Goal: Answer question/provide support: Share knowledge or assist other users

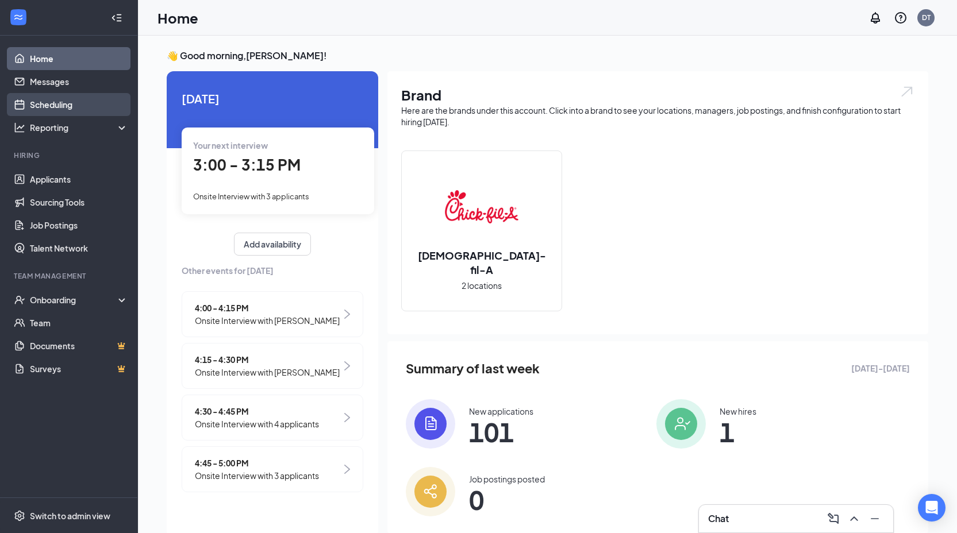
click at [50, 101] on link "Scheduling" at bounding box center [79, 104] width 98 height 23
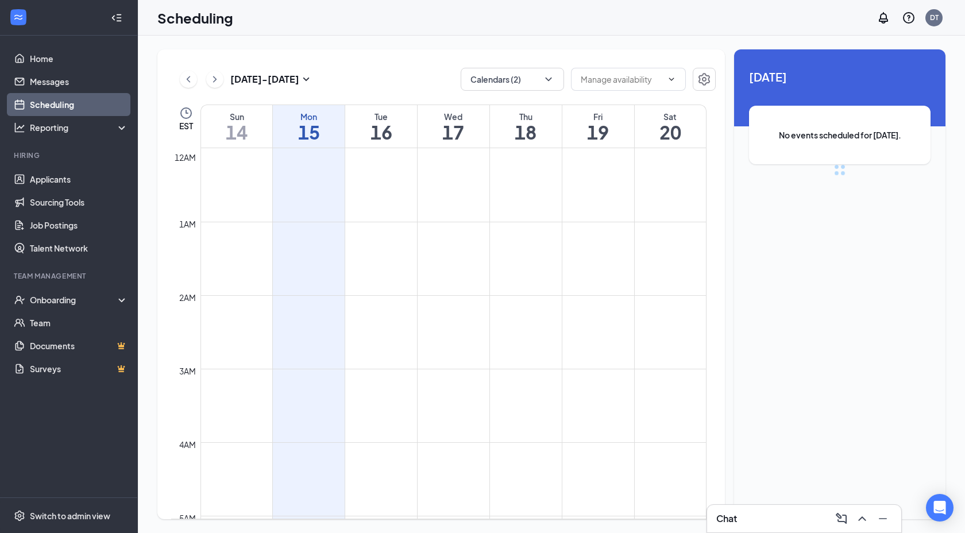
scroll to position [565, 0]
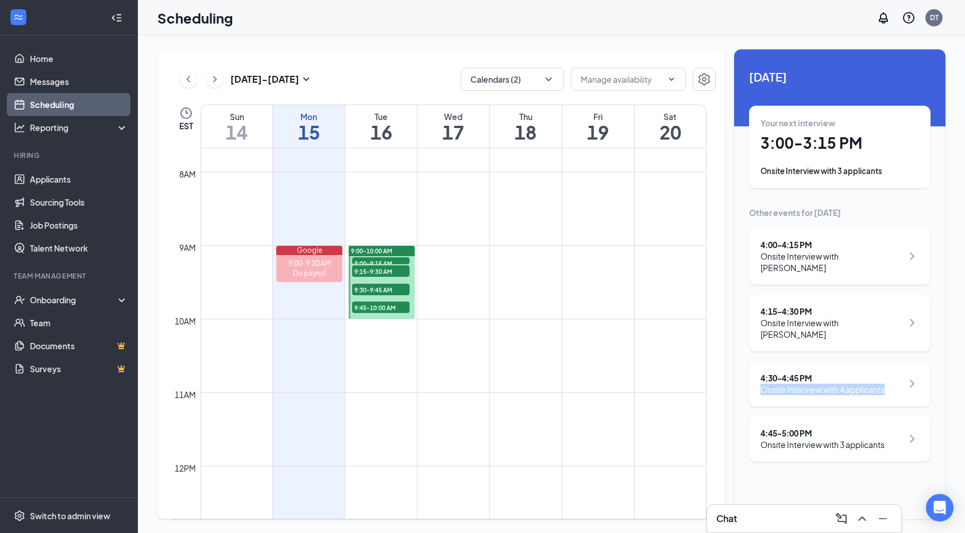
click at [823, 378] on div "4:30 - 4:45 PM Onsite Interview with 4 applicants" at bounding box center [840, 384] width 182 height 46
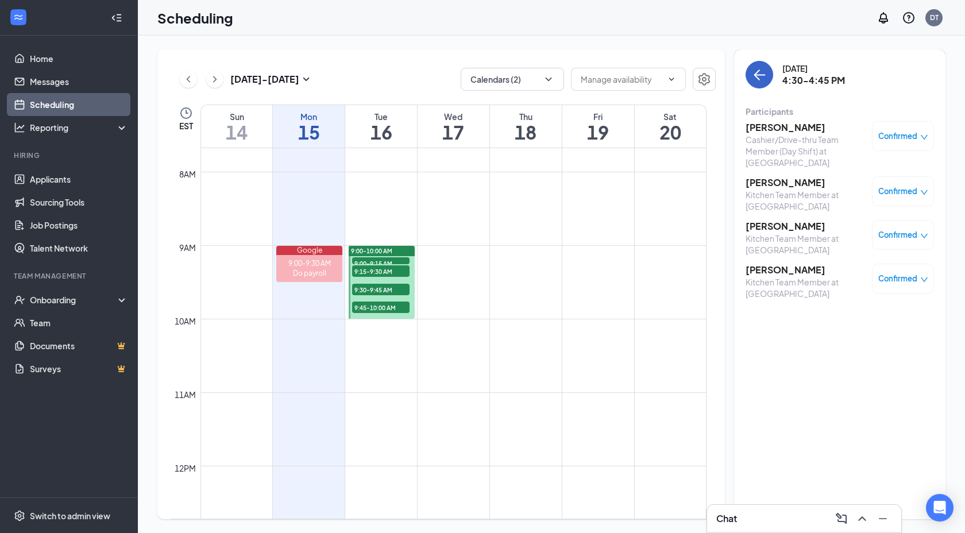
click at [764, 78] on icon "ArrowLeft" at bounding box center [760, 75] width 14 height 14
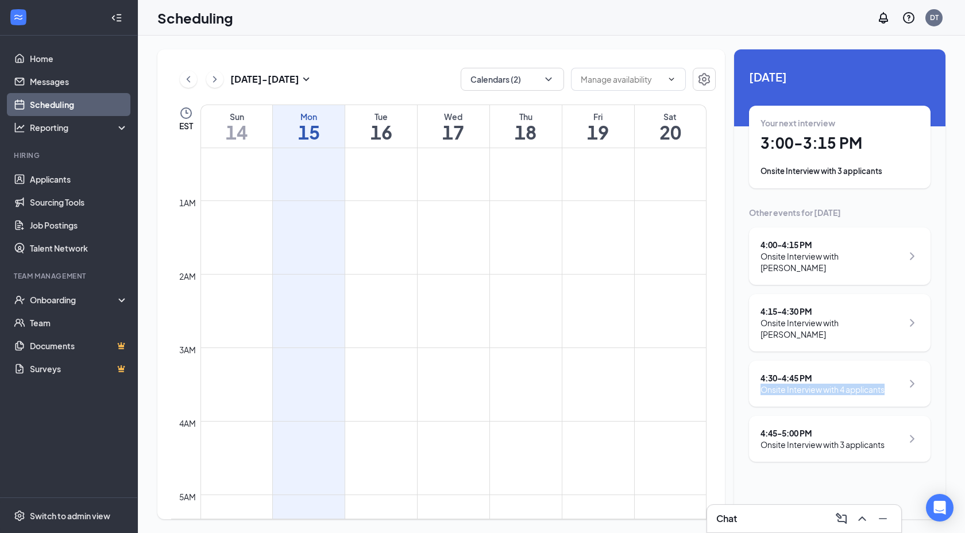
scroll to position [35, 0]
click at [47, 179] on link "Applicants" at bounding box center [79, 179] width 98 height 23
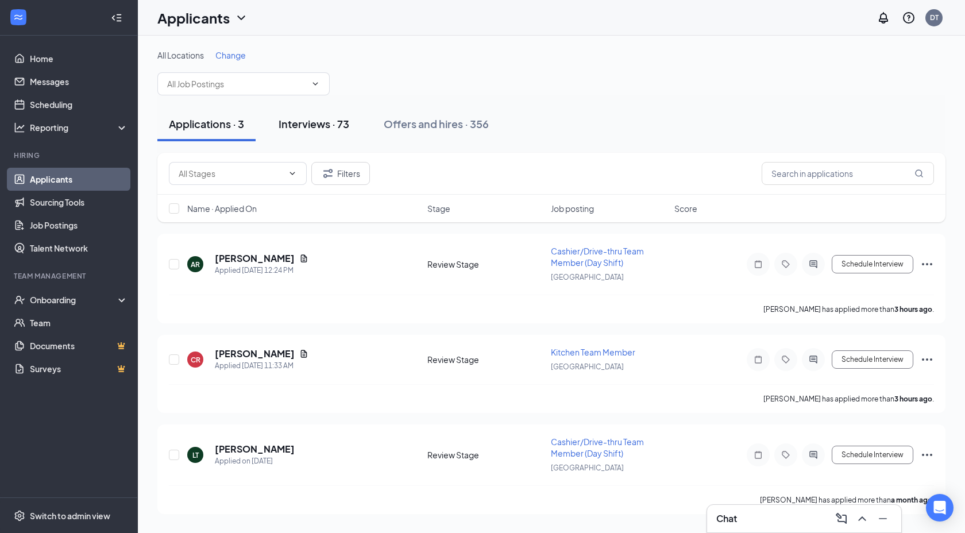
click at [293, 124] on div "Interviews · 73" at bounding box center [314, 124] width 71 height 14
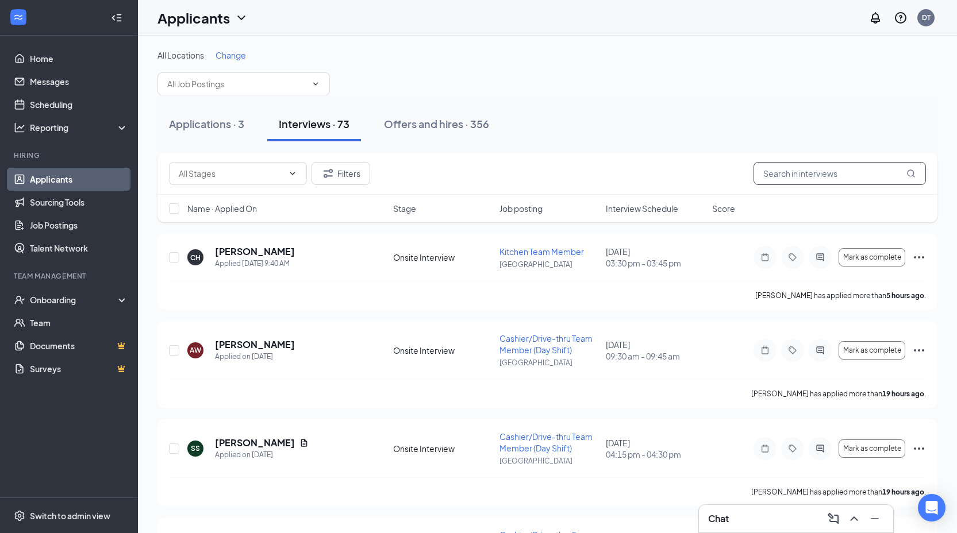
click at [807, 174] on input "text" at bounding box center [839, 173] width 172 height 23
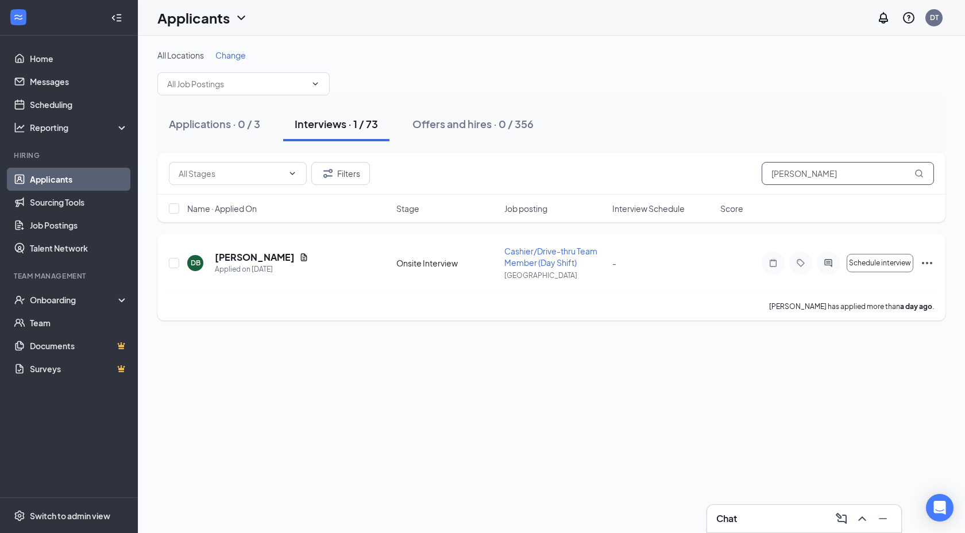
type input "[PERSON_NAME]"
click at [540, 251] on span "Cashier/Drive-thru Team Member (Day Shift)" at bounding box center [551, 257] width 93 height 22
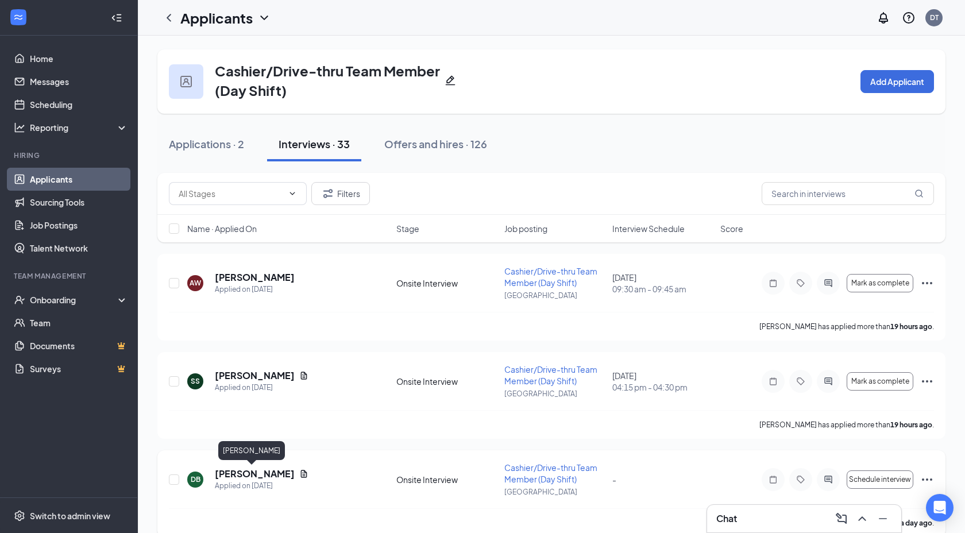
click at [233, 473] on h5 "[PERSON_NAME]" at bounding box center [255, 474] width 80 height 13
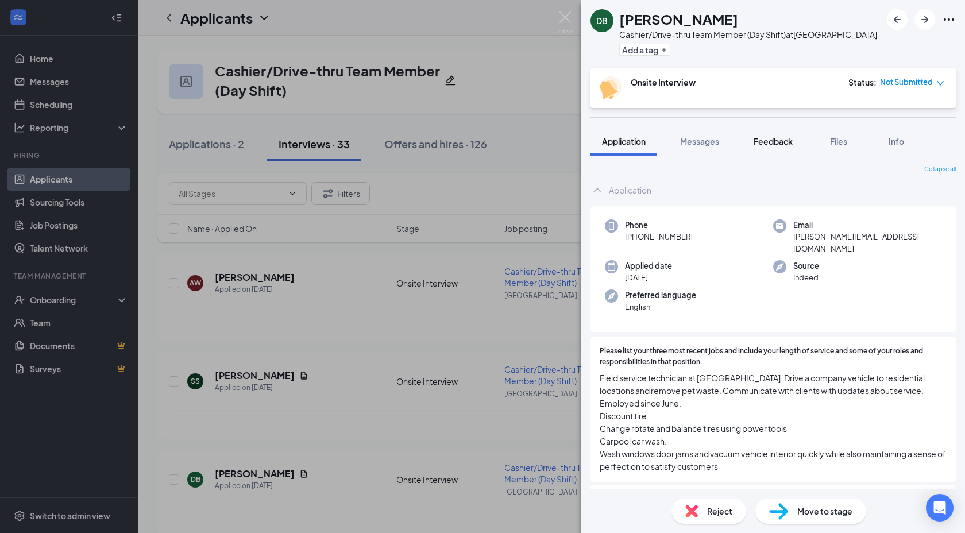
click at [772, 138] on span "Feedback" at bounding box center [773, 141] width 39 height 10
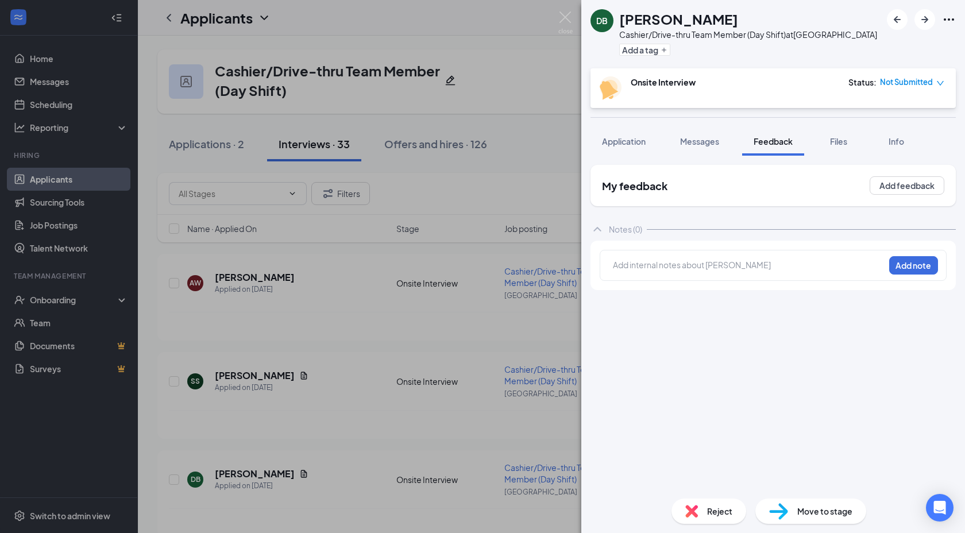
click at [712, 263] on div at bounding box center [749, 265] width 271 height 12
paste div
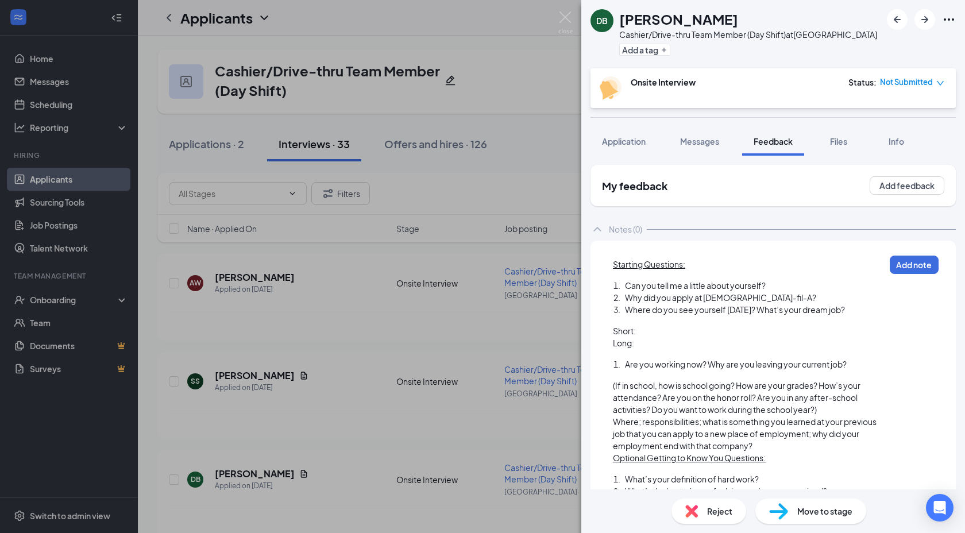
click at [791, 280] on div "Can you tell me a little about yourself?" at bounding box center [755, 286] width 260 height 12
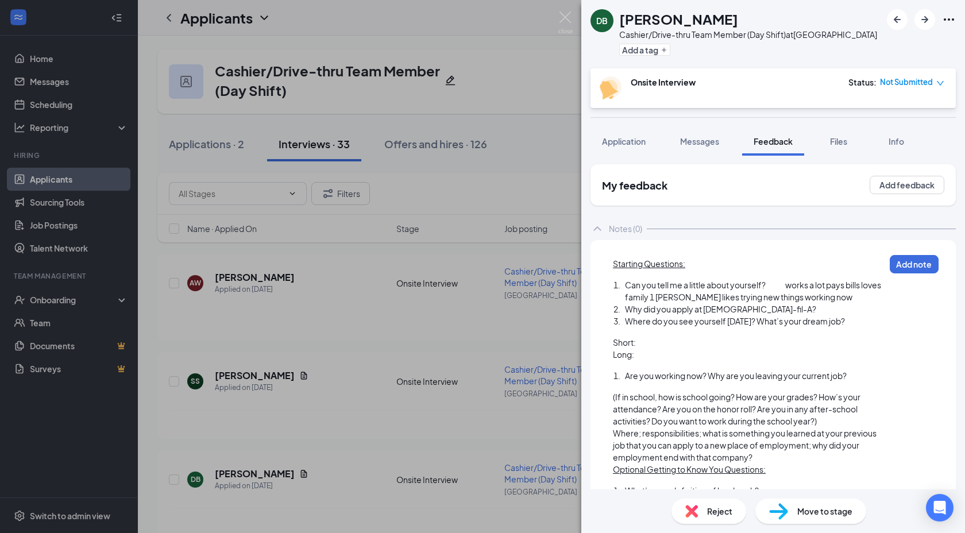
click at [760, 310] on div "Why did you apply at [DEMOGRAPHIC_DATA]-fil-A?" at bounding box center [755, 309] width 260 height 12
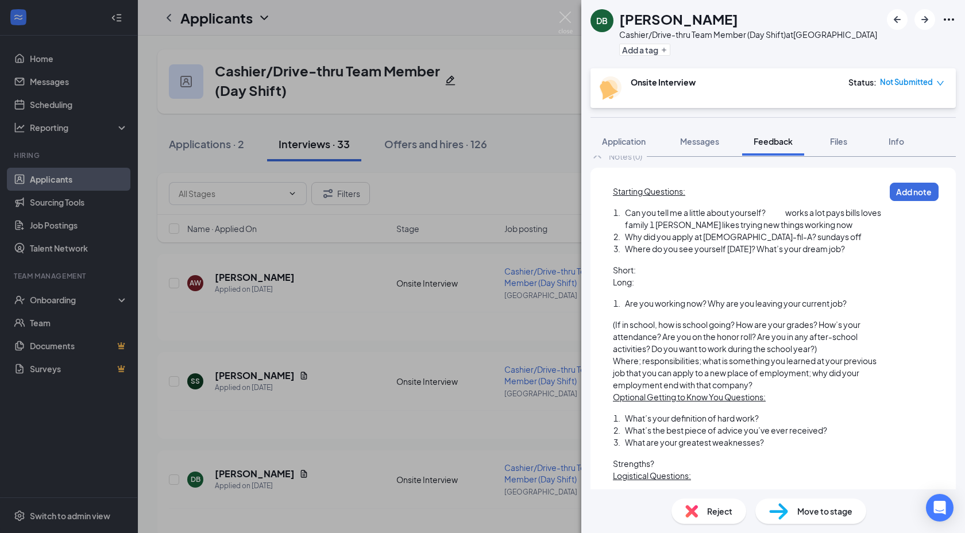
scroll to position [74, 0]
click at [774, 418] on div "What’s your definition of hard work?" at bounding box center [755, 417] width 260 height 12
click at [663, 460] on div "Strengths?" at bounding box center [749, 463] width 272 height 12
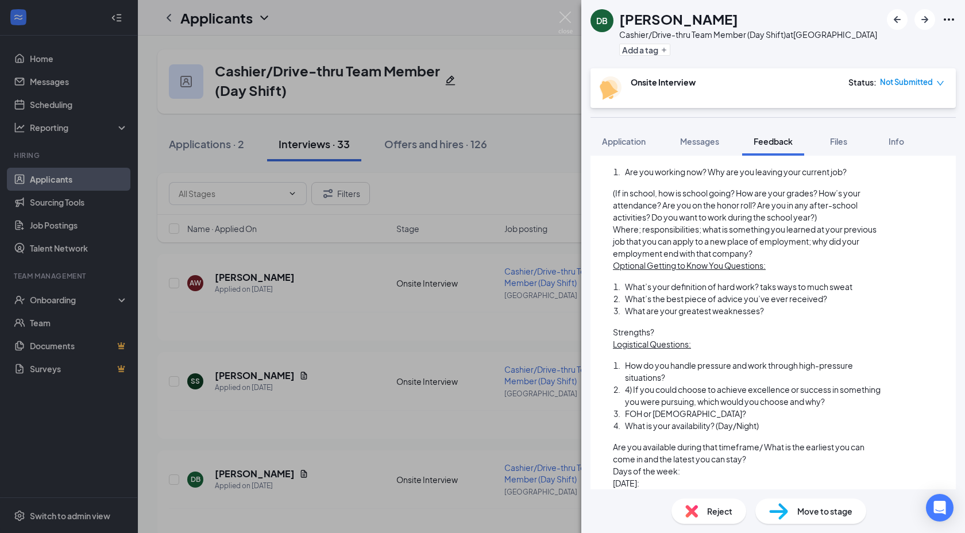
scroll to position [220, 0]
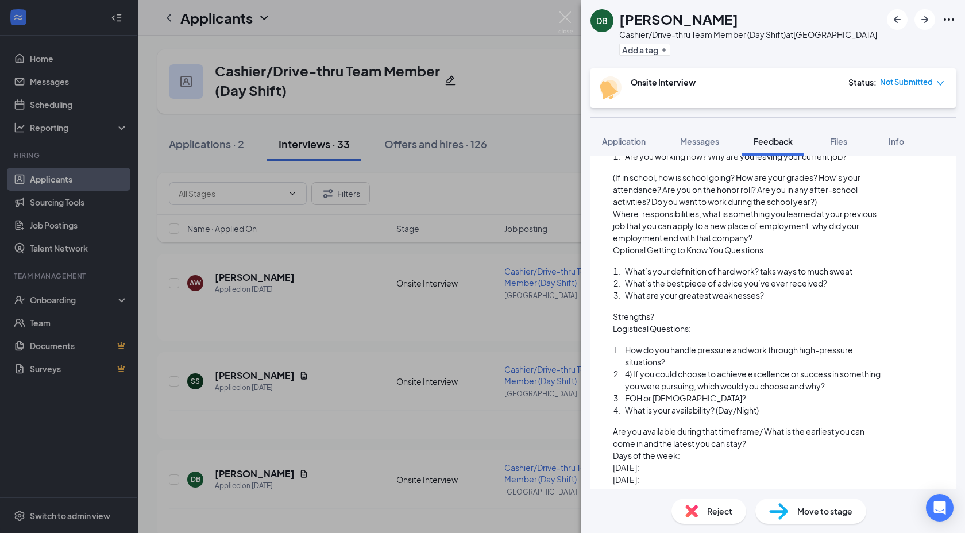
click at [869, 270] on div "What’s your definition of hard work? taks ways to much sweat" at bounding box center [755, 271] width 260 height 12
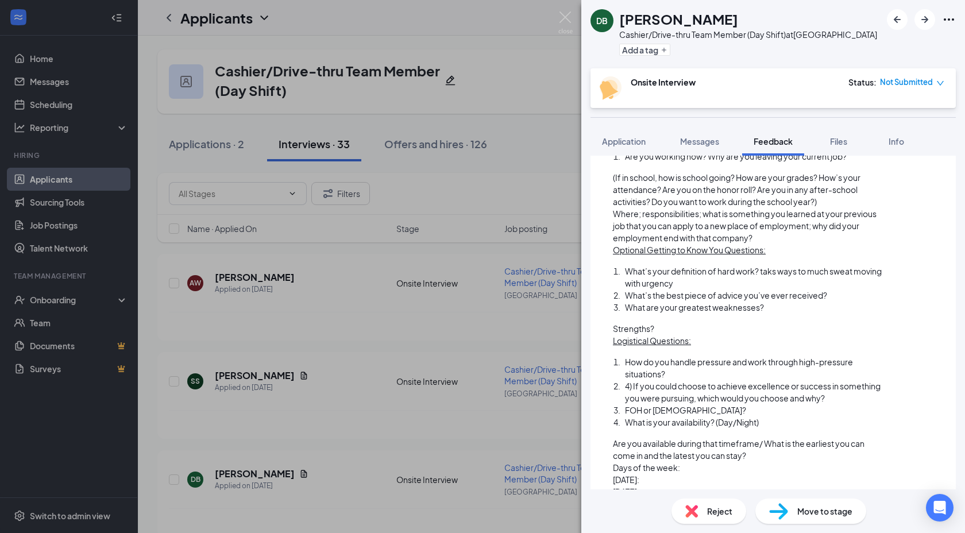
click at [669, 331] on div "Strengths?" at bounding box center [749, 329] width 272 height 12
click at [778, 307] on div "What are your greatest weaknesses?" at bounding box center [755, 308] width 260 height 12
click at [682, 375] on div "How do you handle pressure and work through high-pressure situations?" at bounding box center [755, 368] width 260 height 24
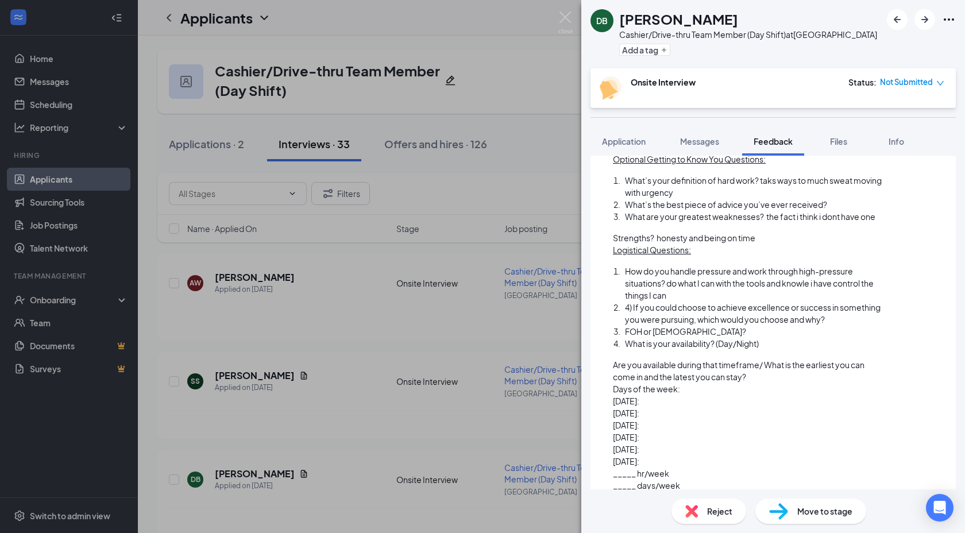
scroll to position [322, 0]
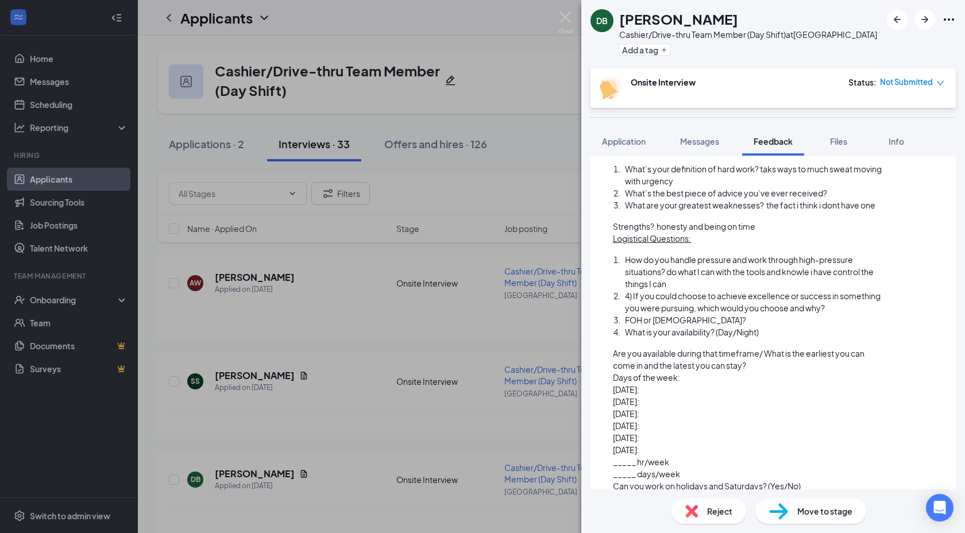
click at [692, 322] on div "FOH or [DEMOGRAPHIC_DATA]?" at bounding box center [755, 320] width 260 height 12
click at [779, 334] on div "What is your availability? (Day/Night)" at bounding box center [755, 332] width 260 height 12
click at [693, 379] on div "Days of the week:" at bounding box center [749, 378] width 272 height 12
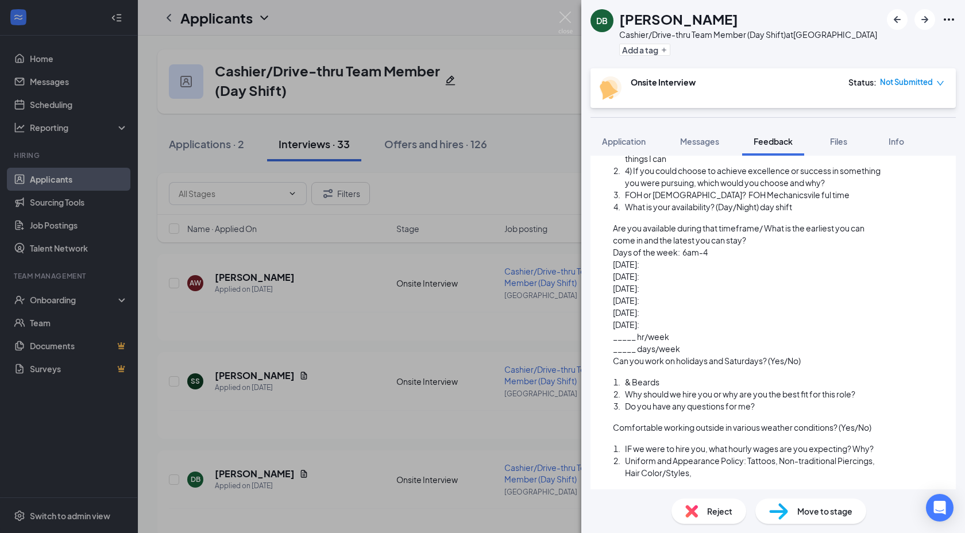
scroll to position [455, 0]
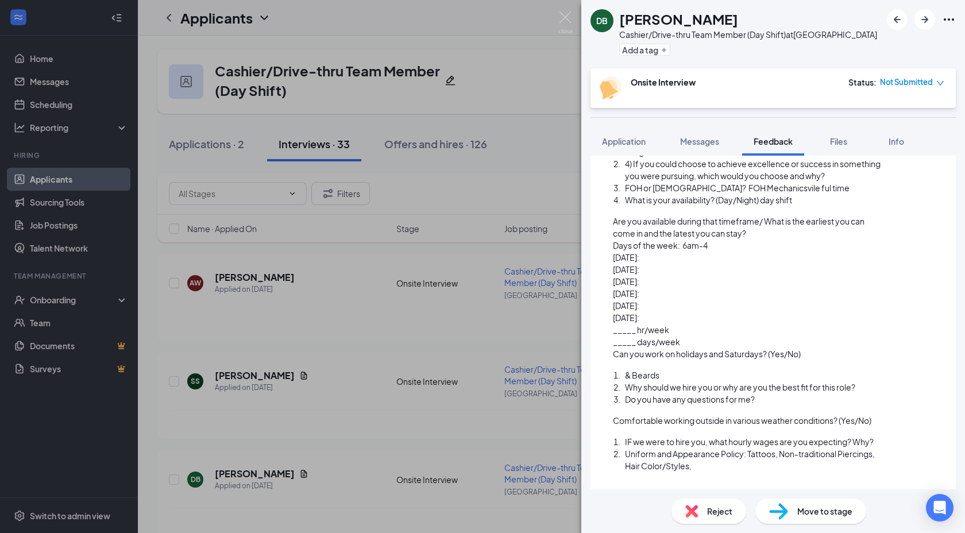
click at [816, 350] on div "Can you work on holidays and Saturdays? (Yes/No)" at bounding box center [749, 354] width 272 height 12
click at [676, 372] on div "& Beards" at bounding box center [755, 376] width 260 height 12
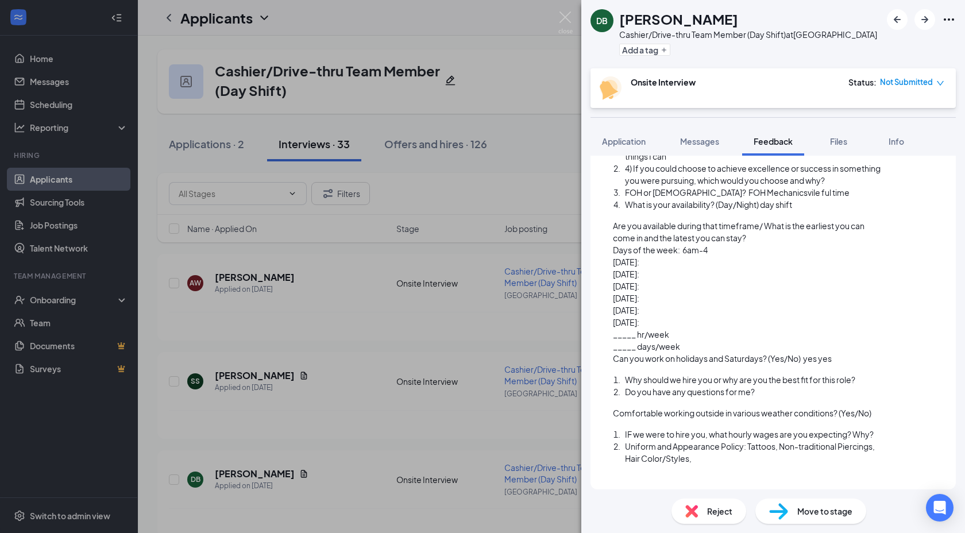
click at [880, 430] on div "IF we were to hire you, what hourly wages are you expecting? Why?" at bounding box center [755, 435] width 260 height 12
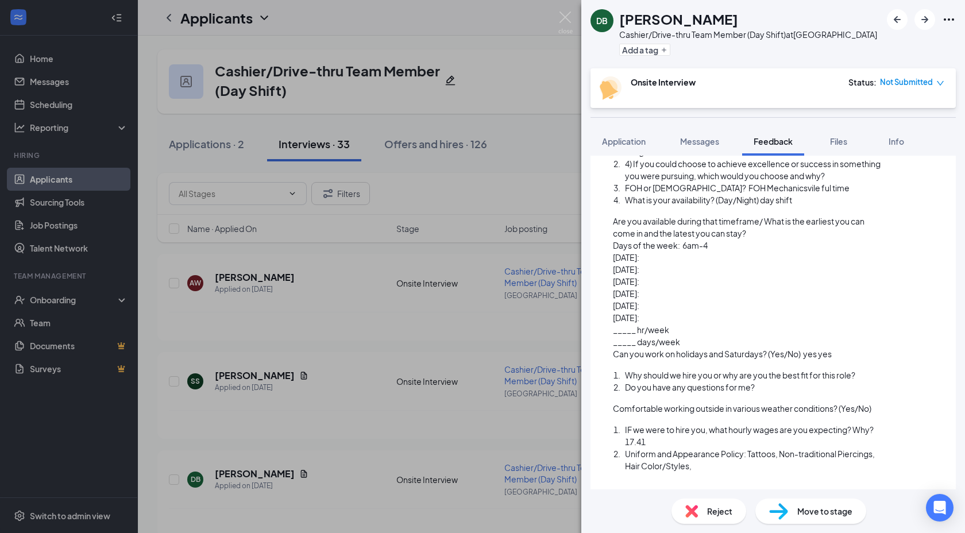
click at [703, 467] on div "Uniform and Appearance Policy: Tattoos, Non-traditional Piercings, Hair Color/S…" at bounding box center [755, 460] width 260 height 24
click at [882, 413] on div "Comfortable working outside in various weather conditions? (Yes/No)" at bounding box center [749, 409] width 272 height 12
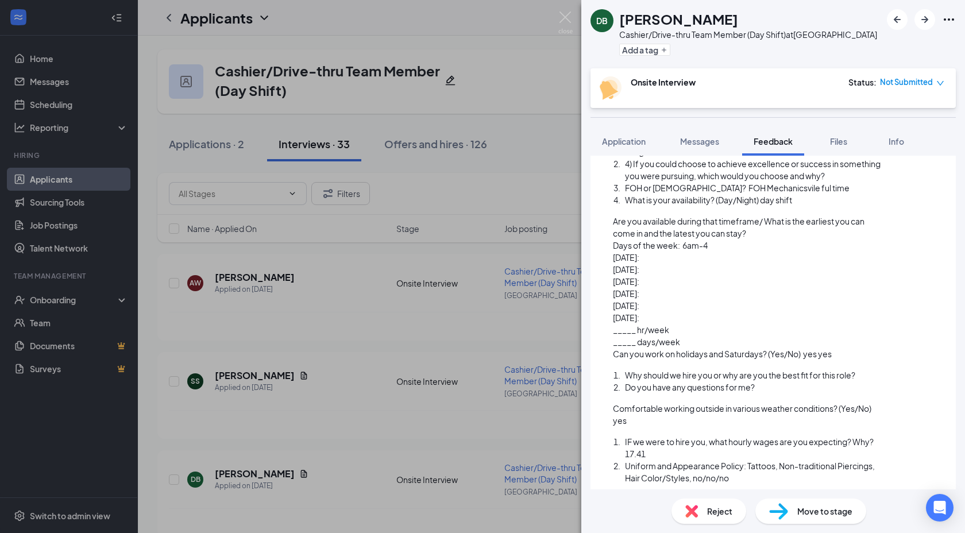
scroll to position [456, 0]
click at [867, 372] on div "Why should we hire you or why are you the best fit for this role?" at bounding box center [755, 374] width 260 height 12
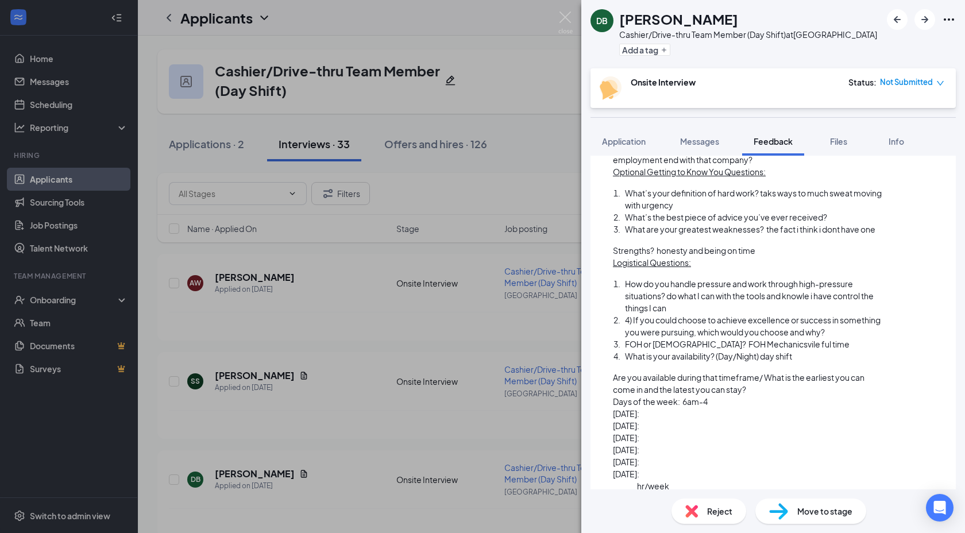
scroll to position [0, 0]
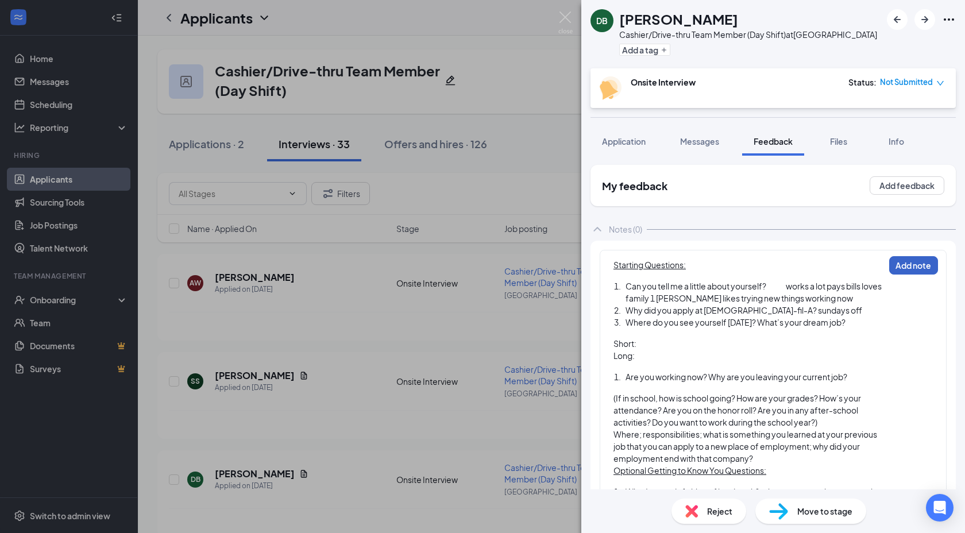
click at [906, 266] on button "Add note" at bounding box center [914, 265] width 49 height 18
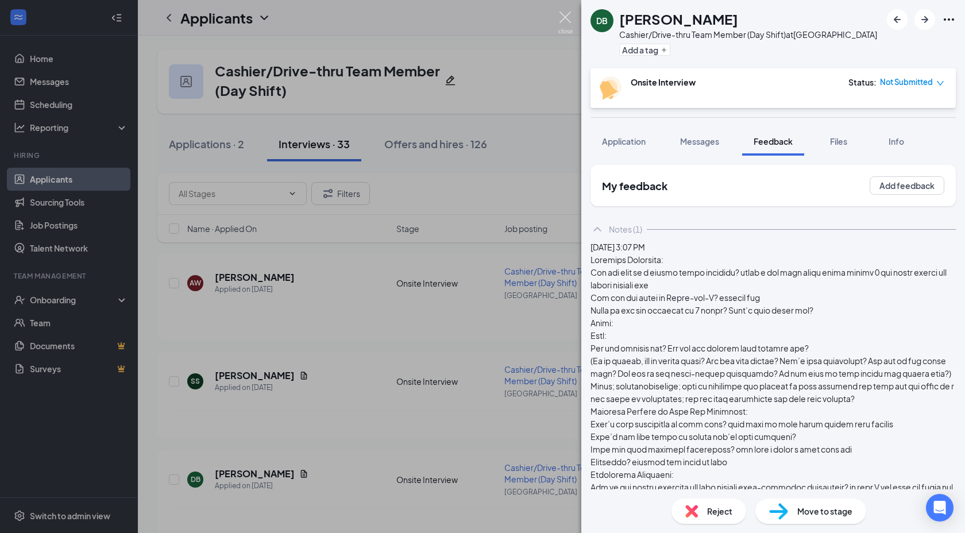
click at [565, 18] on img at bounding box center [566, 22] width 14 height 22
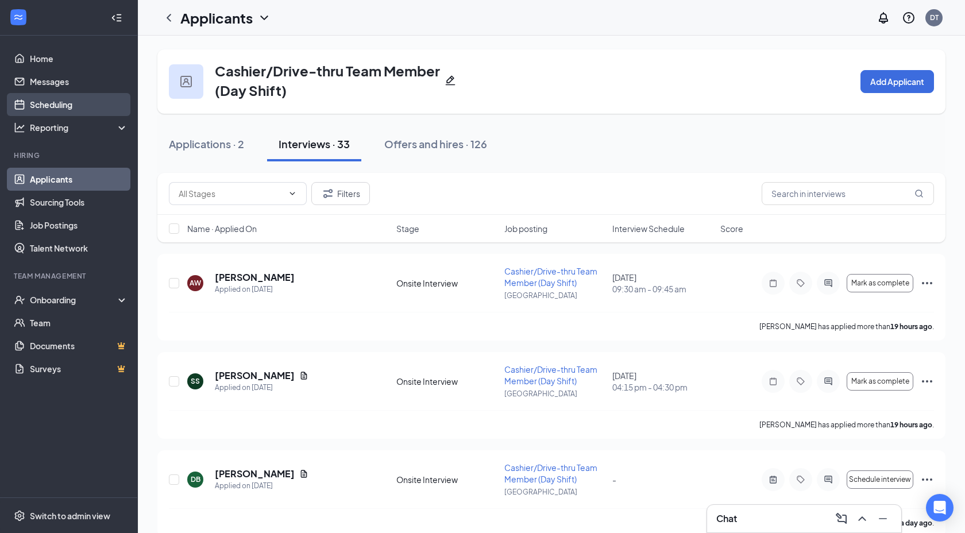
click at [53, 107] on link "Scheduling" at bounding box center [79, 104] width 98 height 23
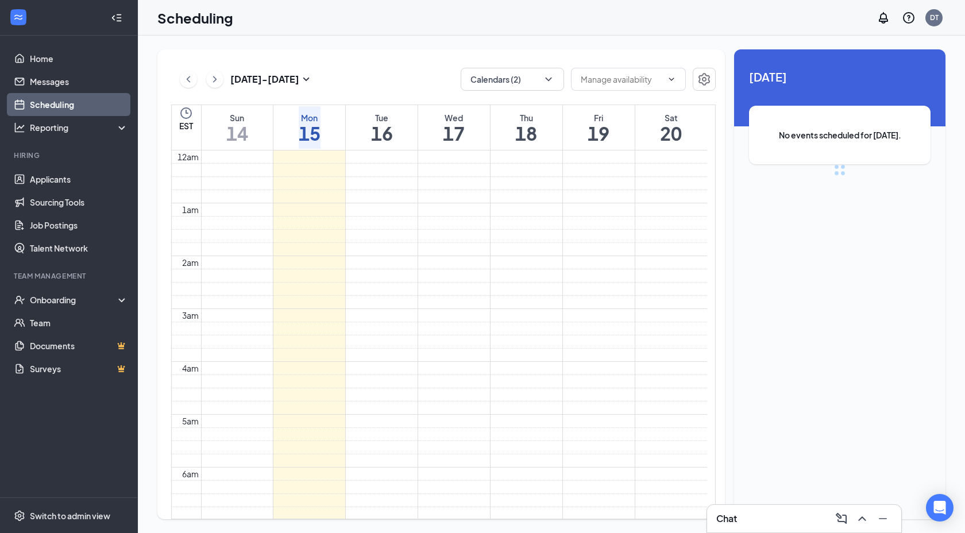
scroll to position [565, 0]
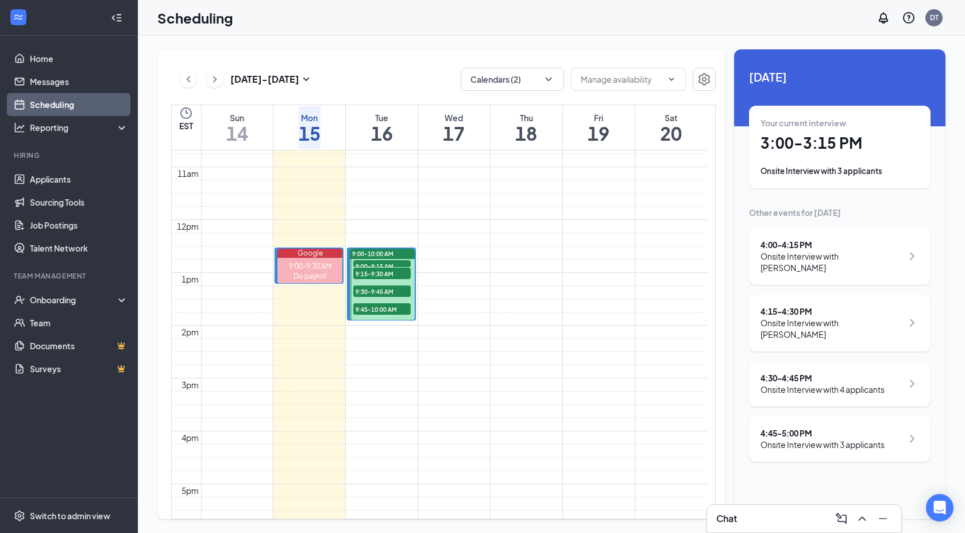
click at [857, 166] on div "Onsite Interview with 3 applicants" at bounding box center [840, 171] width 159 height 11
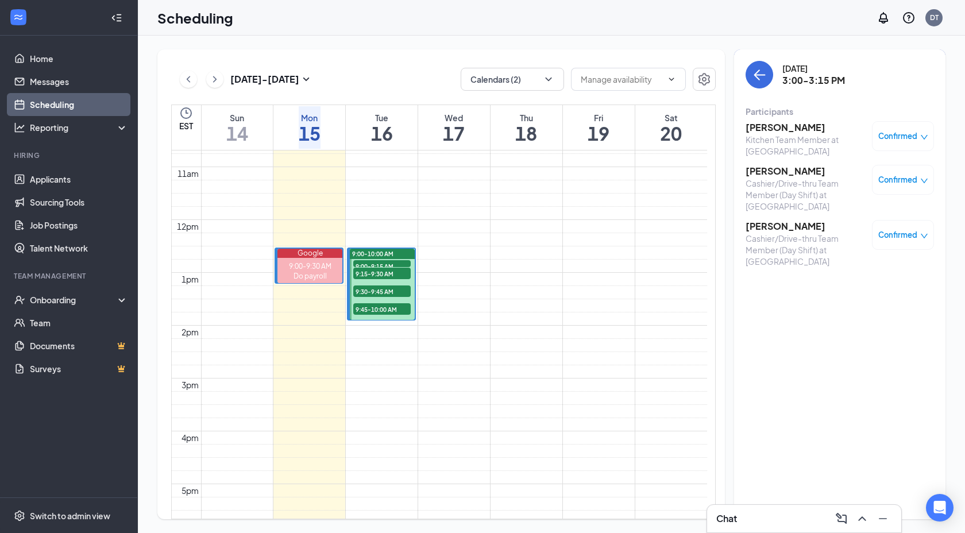
click at [794, 170] on h3 "[PERSON_NAME]" at bounding box center [806, 171] width 121 height 13
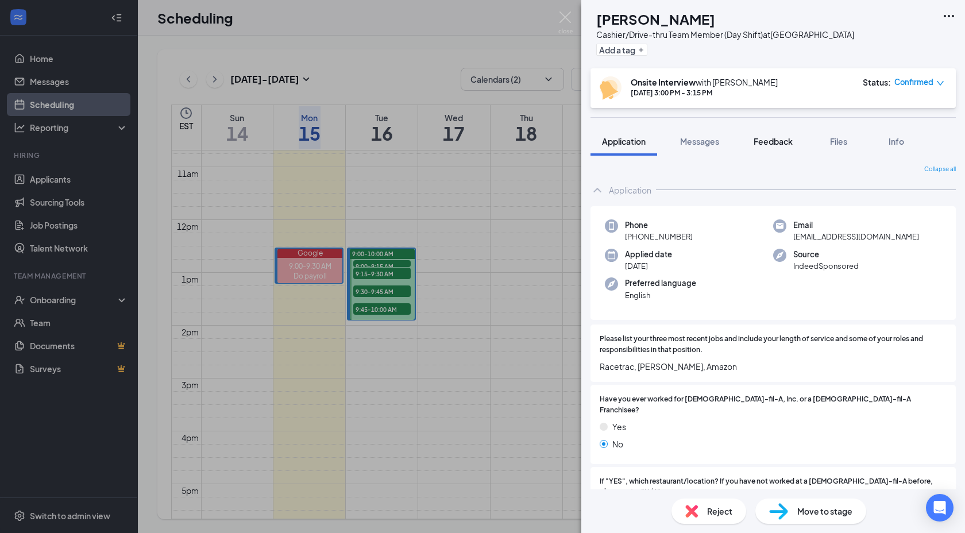
click at [771, 139] on span "Feedback" at bounding box center [773, 141] width 39 height 10
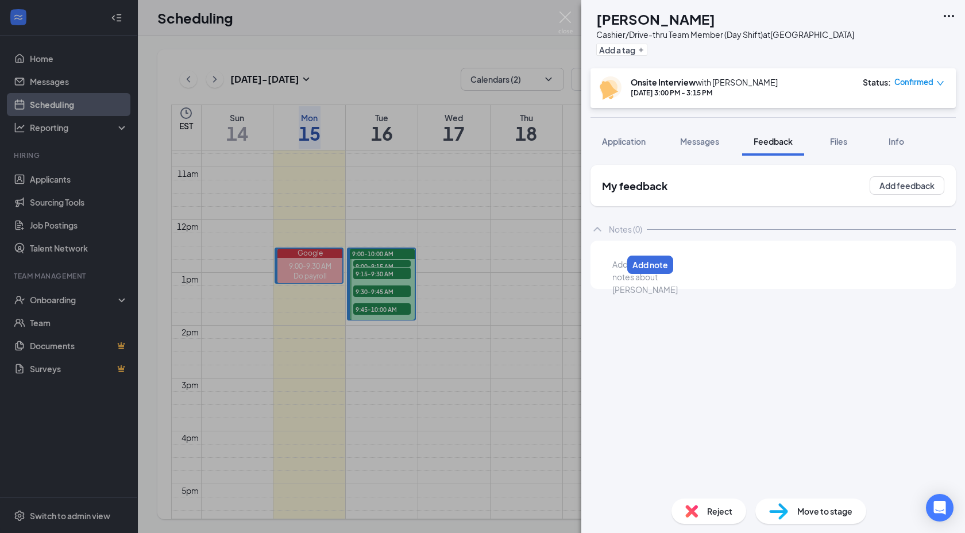
click at [622, 269] on div at bounding box center [617, 265] width 9 height 12
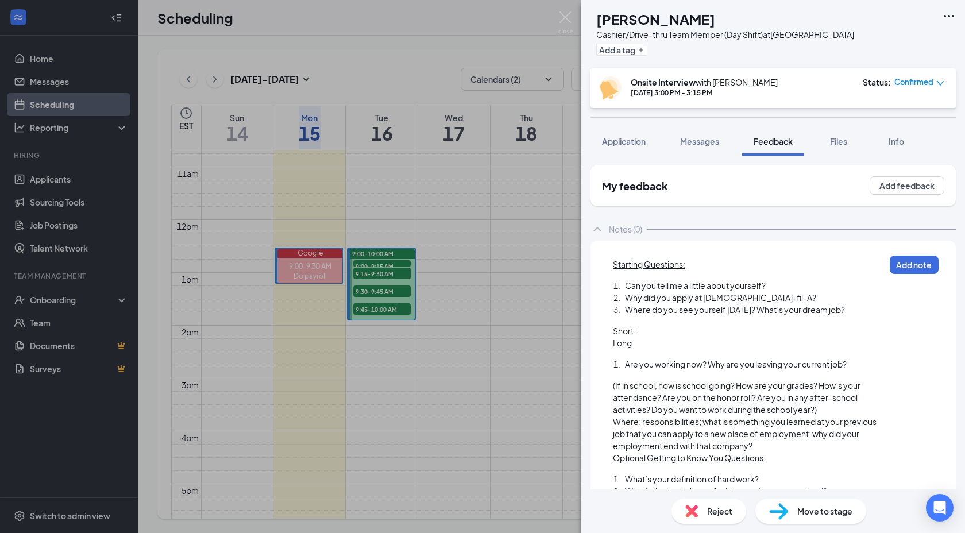
click at [766, 282] on span "Can you tell me a little about yourself?" at bounding box center [695, 285] width 141 height 10
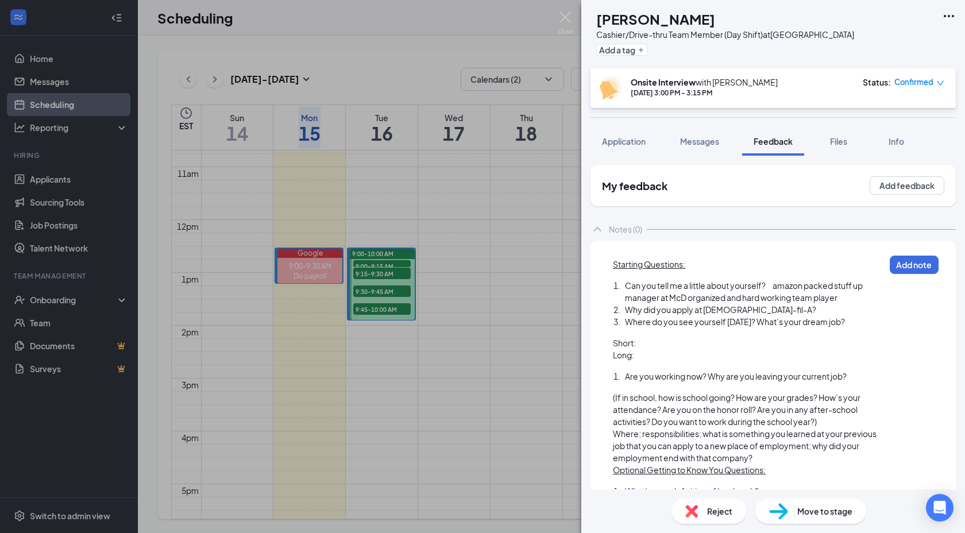
click at [767, 313] on div "Why did you apply at [DEMOGRAPHIC_DATA]-fil-A?" at bounding box center [755, 310] width 260 height 12
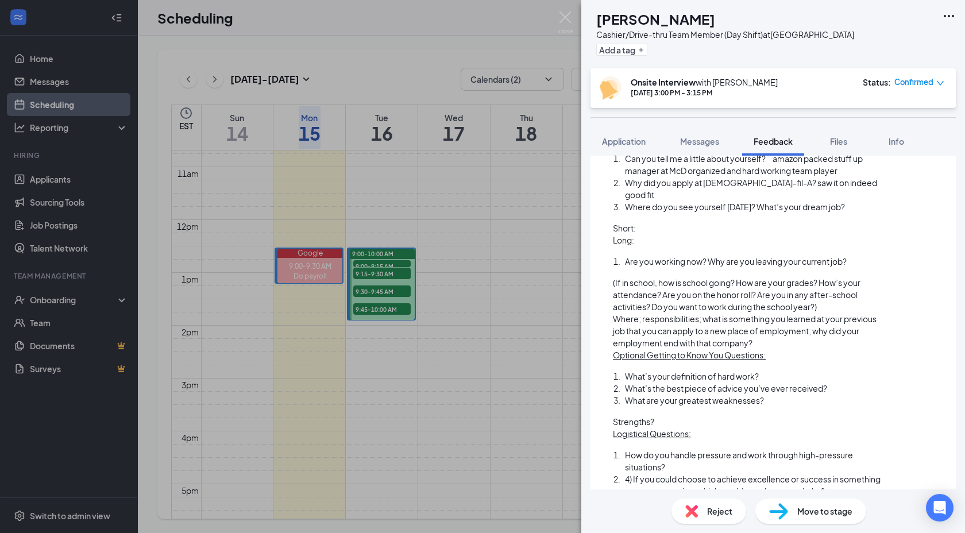
scroll to position [149, 0]
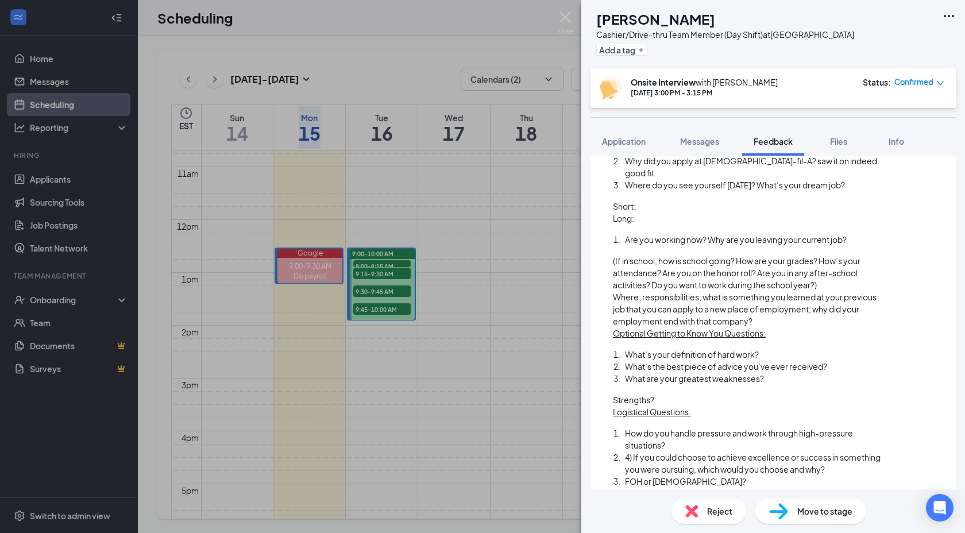
click at [770, 349] on div "What’s your definition of hard work?" at bounding box center [755, 355] width 260 height 12
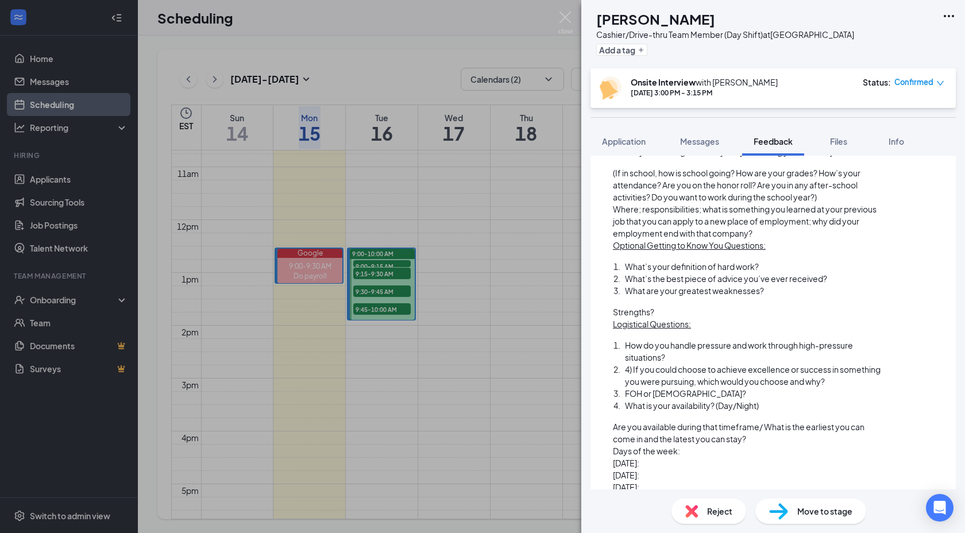
scroll to position [264, 0]
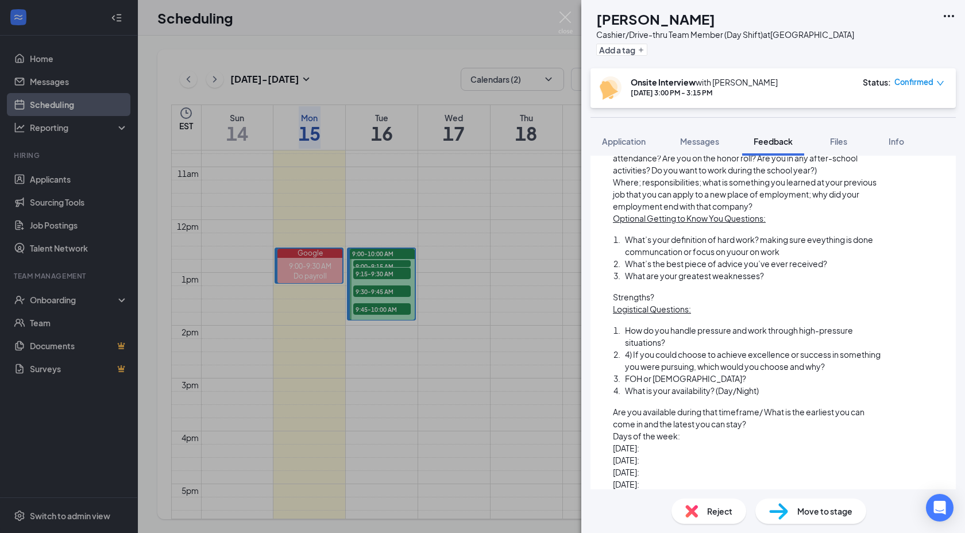
click at [669, 291] on div "Strengths?" at bounding box center [749, 297] width 272 height 12
click at [768, 270] on div "What are your greatest weaknesses?" at bounding box center [755, 276] width 260 height 12
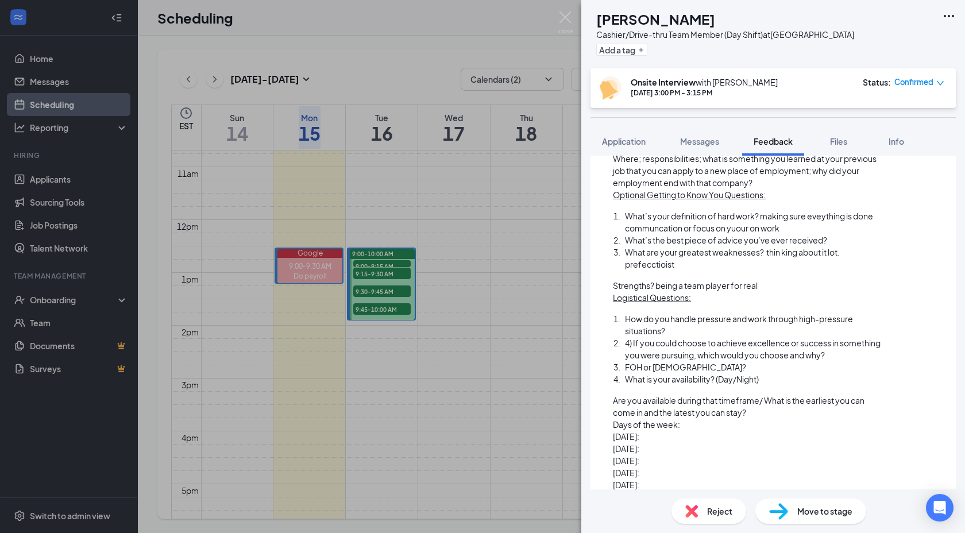
scroll to position [295, 0]
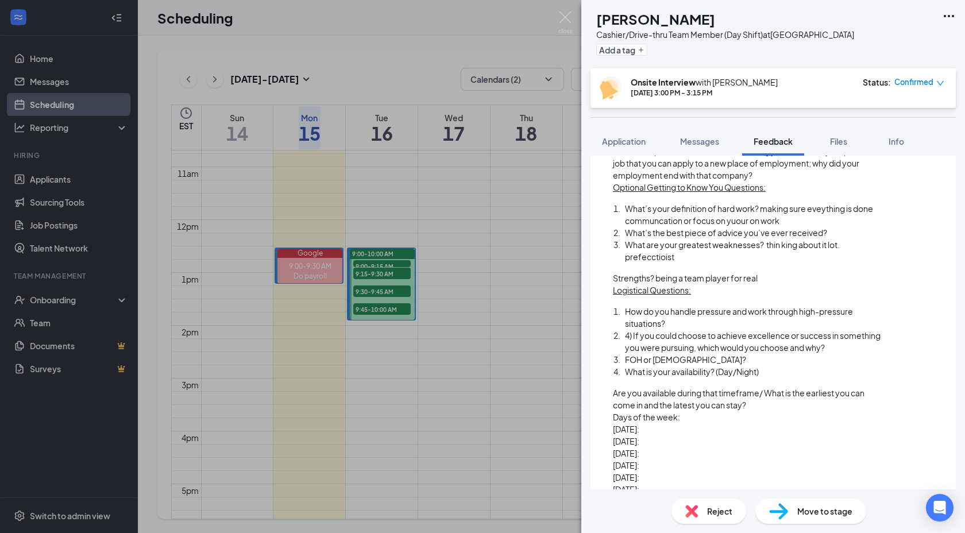
click at [681, 309] on div "How do you handle pressure and work through high-pressure situations?" at bounding box center [755, 318] width 260 height 24
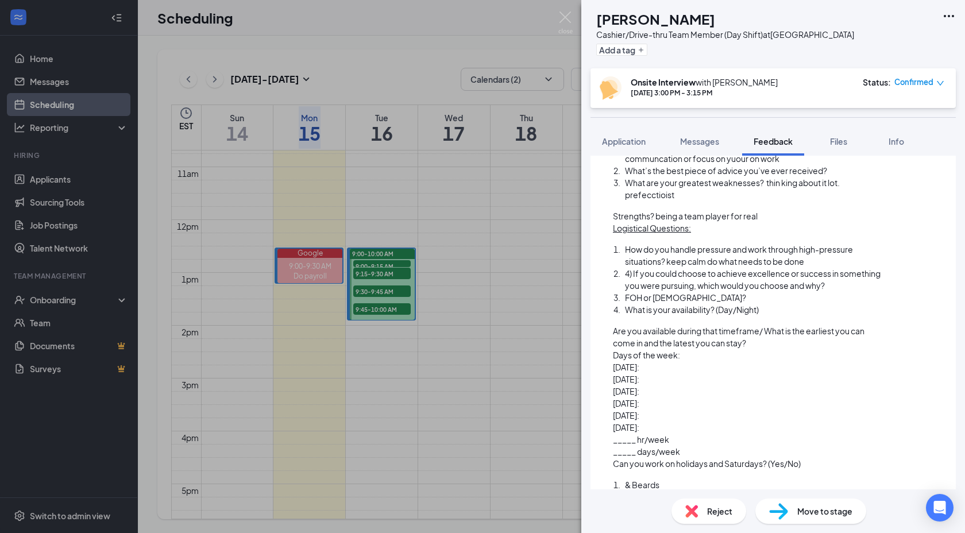
scroll to position [368, 0]
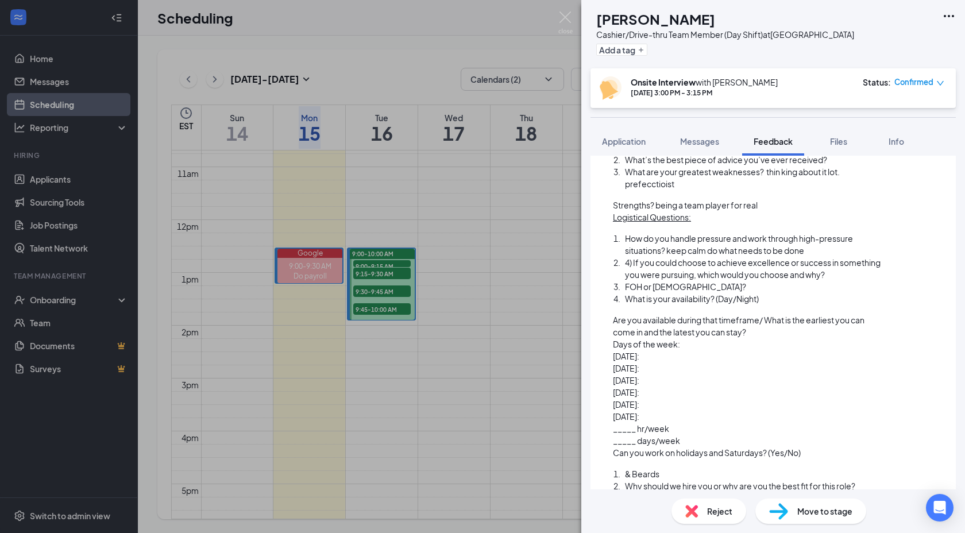
click at [701, 281] on div "FOH or [DEMOGRAPHIC_DATA]?" at bounding box center [755, 287] width 260 height 12
click at [775, 293] on div "What is your availability? (Day/Night)" at bounding box center [755, 299] width 260 height 12
click at [703, 338] on div "Days of the week:" at bounding box center [749, 344] width 272 height 12
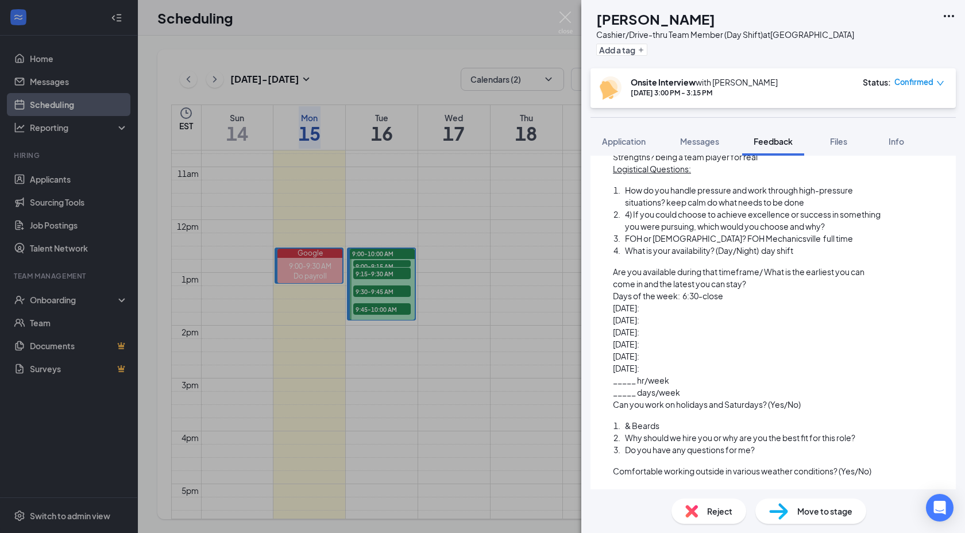
scroll to position [463, 0]
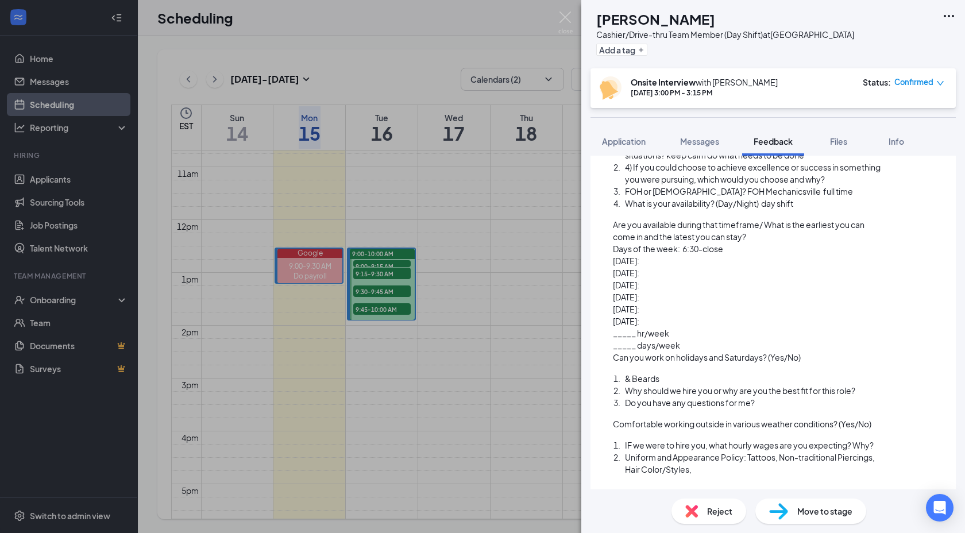
click at [810, 352] on div "Can you work on holidays and Saturdays? (Yes/No)" at bounding box center [749, 358] width 272 height 12
click at [721, 467] on div "Starting Questions: Can you tell me a little about yourself? amazon packed stuf…" at bounding box center [749, 135] width 272 height 680
click at [881, 440] on div "IF we were to hire you, what hourly wages are you expecting? Why?" at bounding box center [755, 446] width 260 height 12
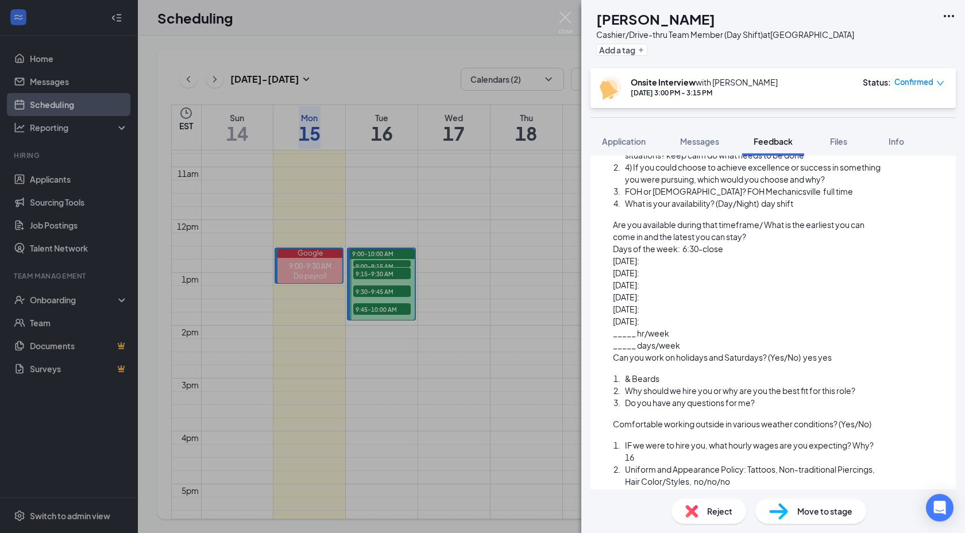
click at [879, 418] on div "Comfortable working outside in various weather conditions? (Yes/No)" at bounding box center [749, 424] width 272 height 12
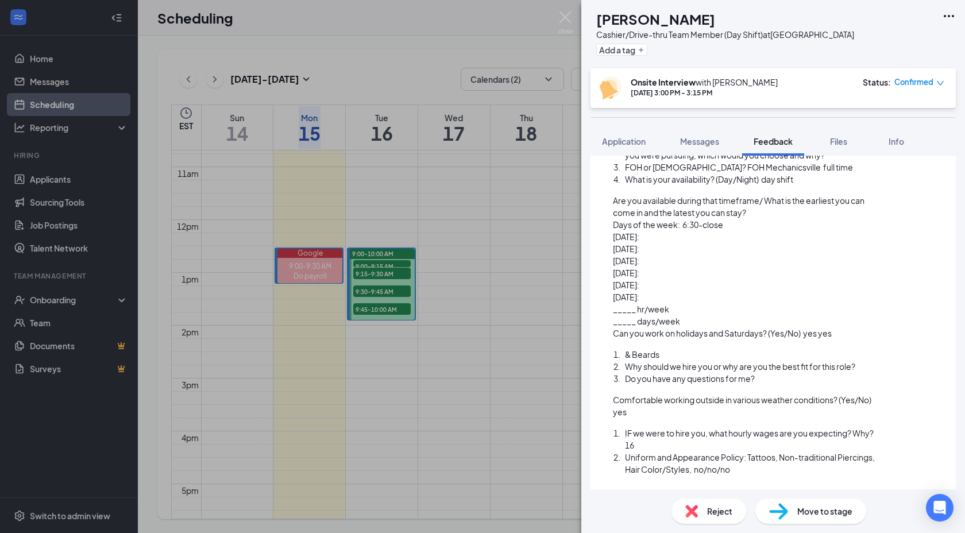
scroll to position [486, 0]
click at [875, 362] on div "Why should we hire you or why are you the best fit for this role?" at bounding box center [755, 368] width 260 height 12
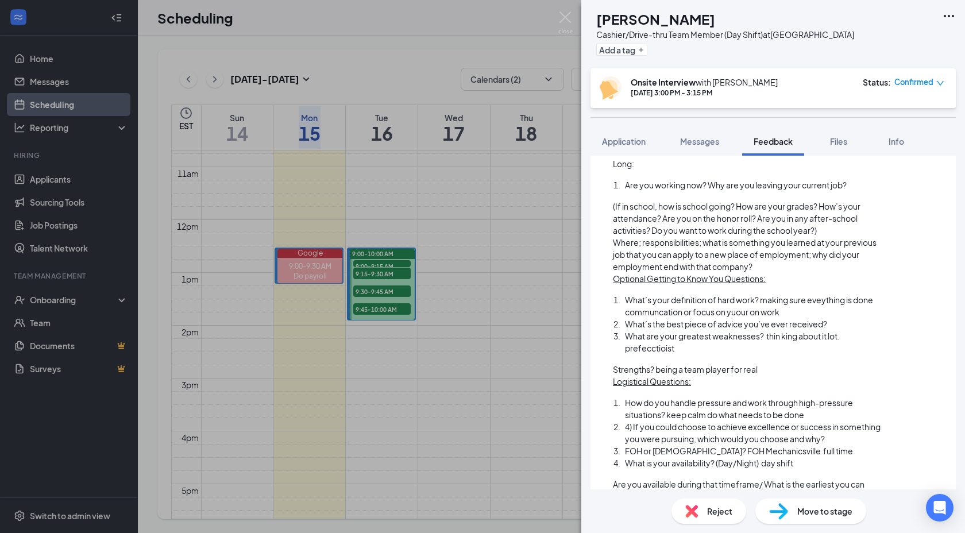
scroll to position [0, 0]
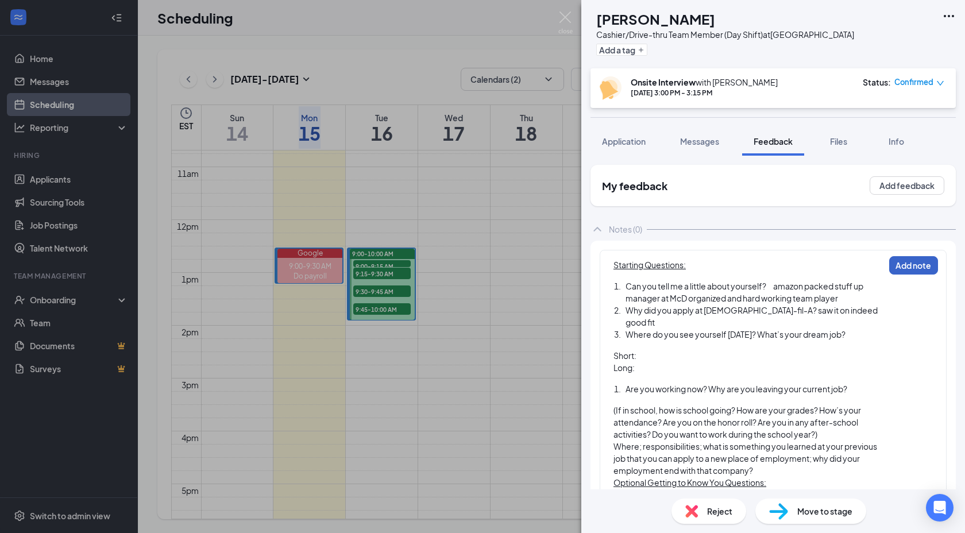
click at [905, 268] on button "Add note" at bounding box center [914, 265] width 49 height 18
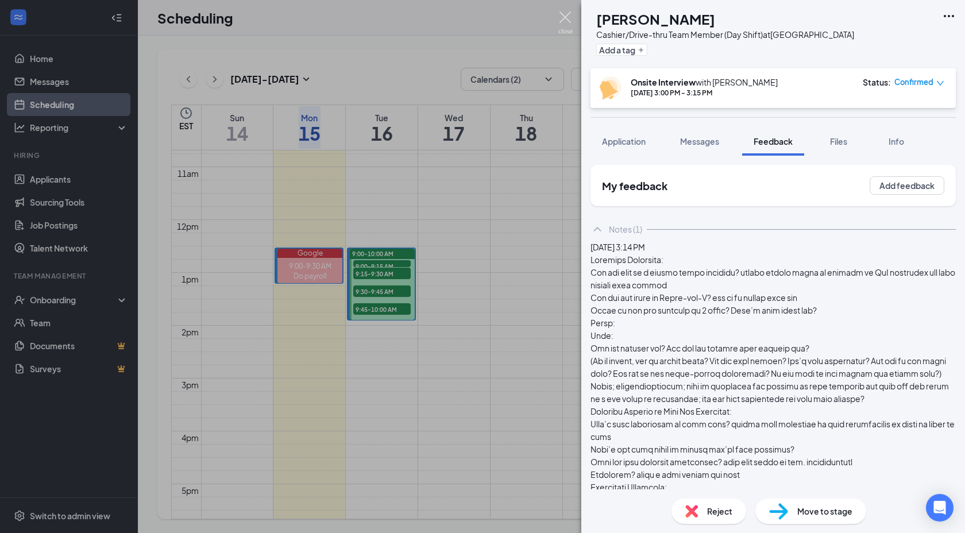
click at [564, 17] on img at bounding box center [566, 22] width 14 height 22
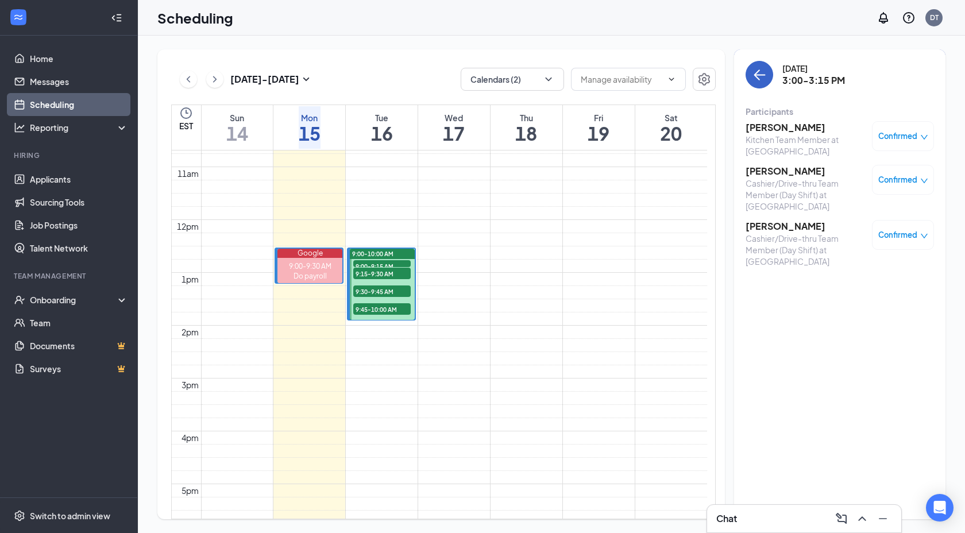
click at [759, 78] on icon "ArrowLeft" at bounding box center [760, 75] width 14 height 14
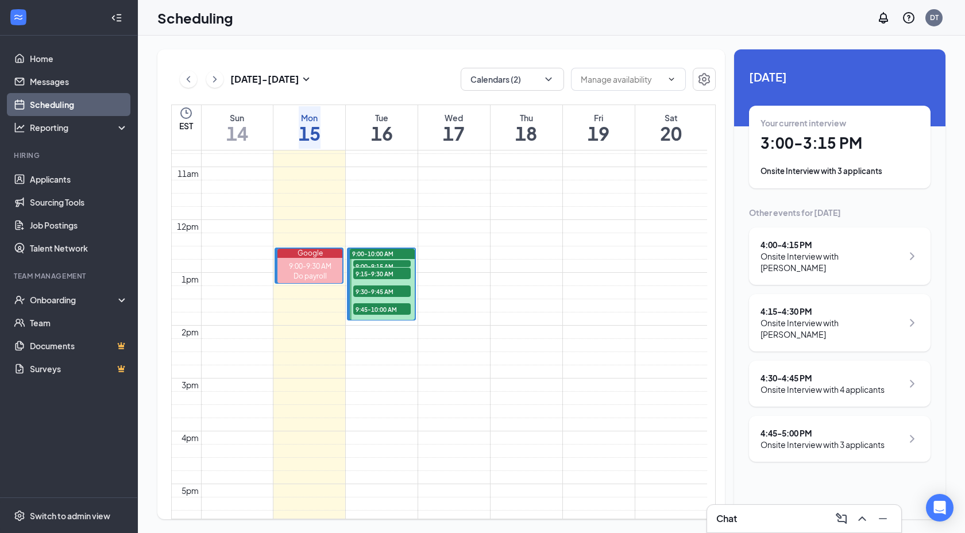
click at [859, 174] on div "Onsite Interview with 3 applicants" at bounding box center [840, 171] width 159 height 11
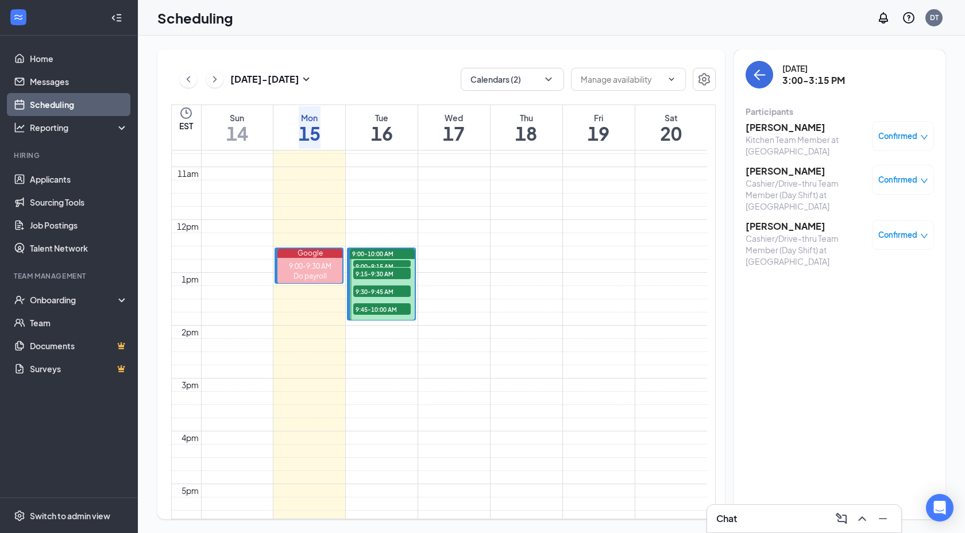
click at [794, 129] on h3 "[PERSON_NAME]" at bounding box center [806, 127] width 121 height 13
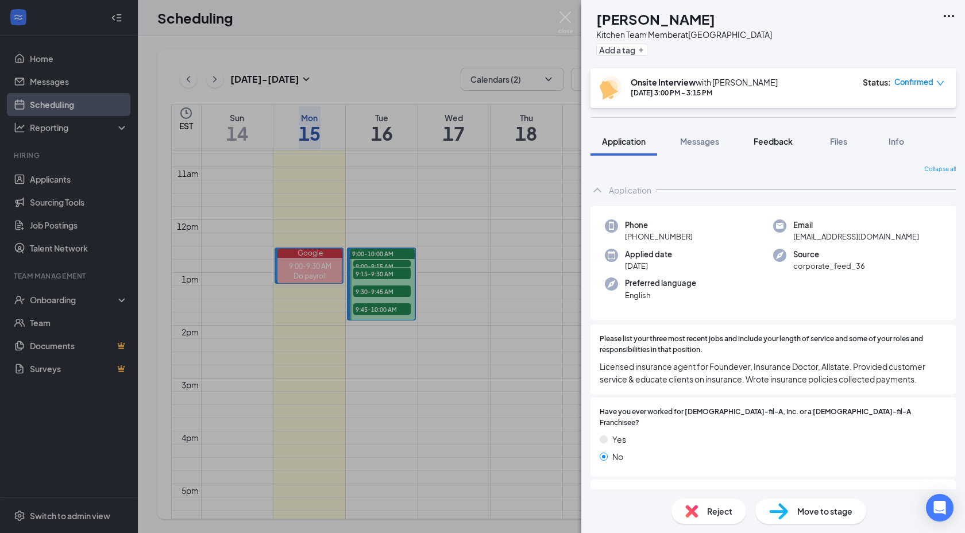
click at [770, 140] on span "Feedback" at bounding box center [773, 141] width 39 height 10
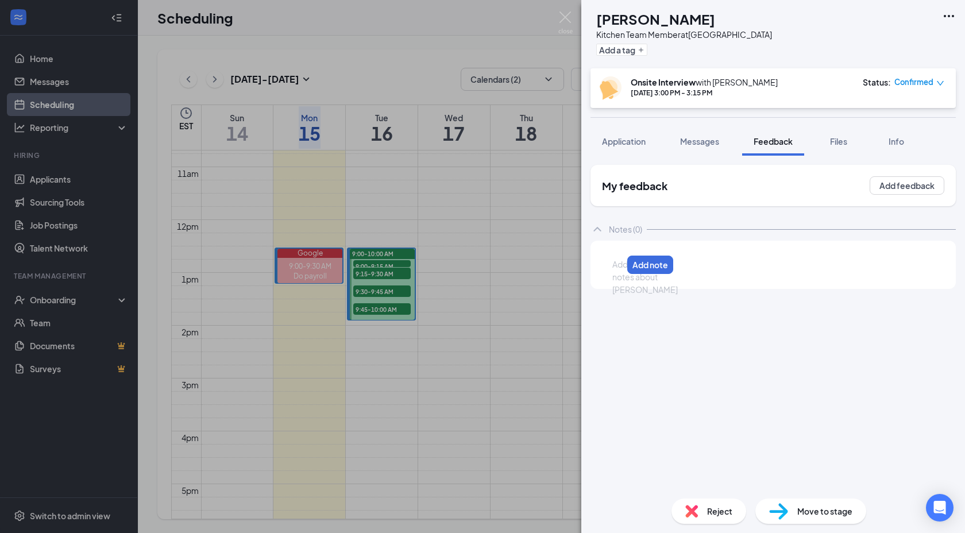
click at [622, 265] on div at bounding box center [617, 265] width 9 height 12
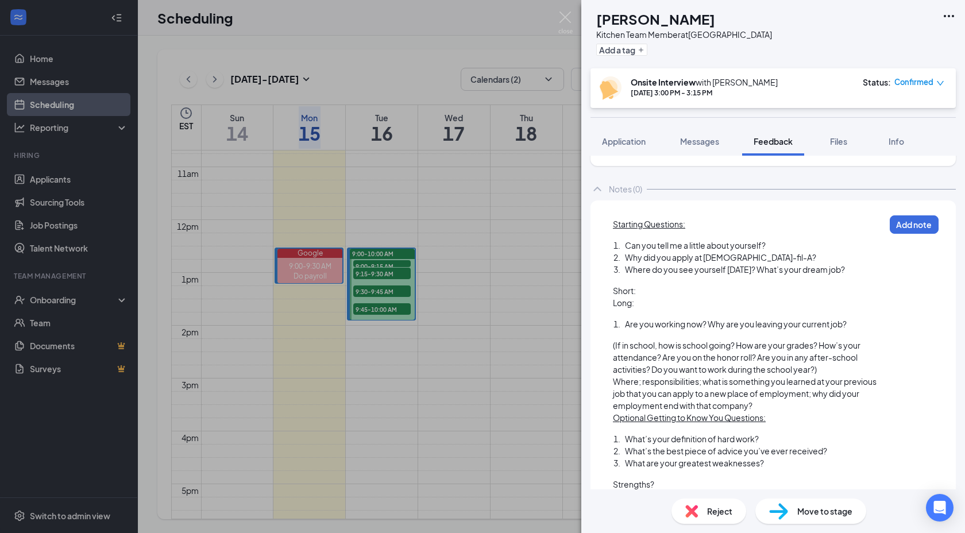
scroll to position [41, 0]
click at [766, 241] on span "Can you tell me a little about yourself?" at bounding box center [695, 245] width 141 height 10
click at [780, 257] on div "Why did you apply at [DEMOGRAPHIC_DATA]-fil-A?" at bounding box center [755, 257] width 260 height 12
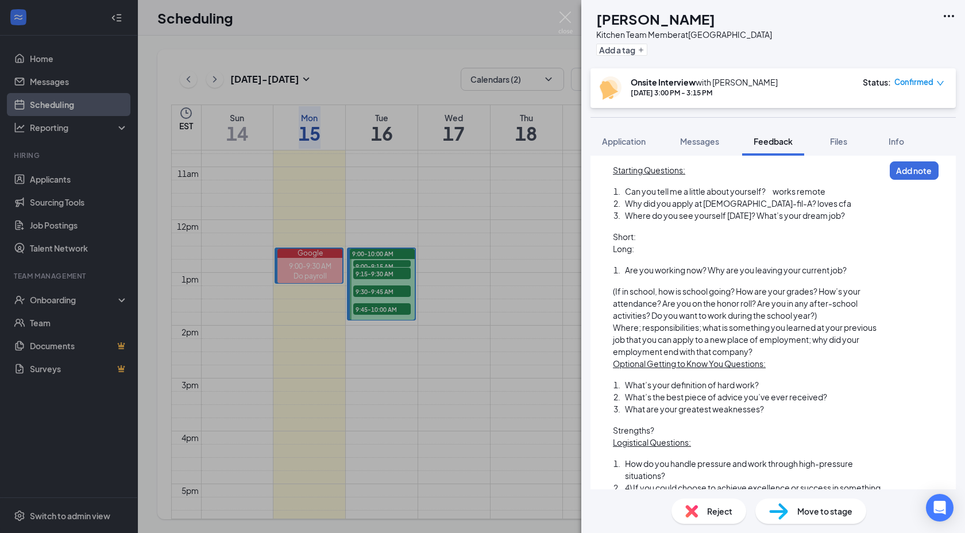
scroll to position [106, 0]
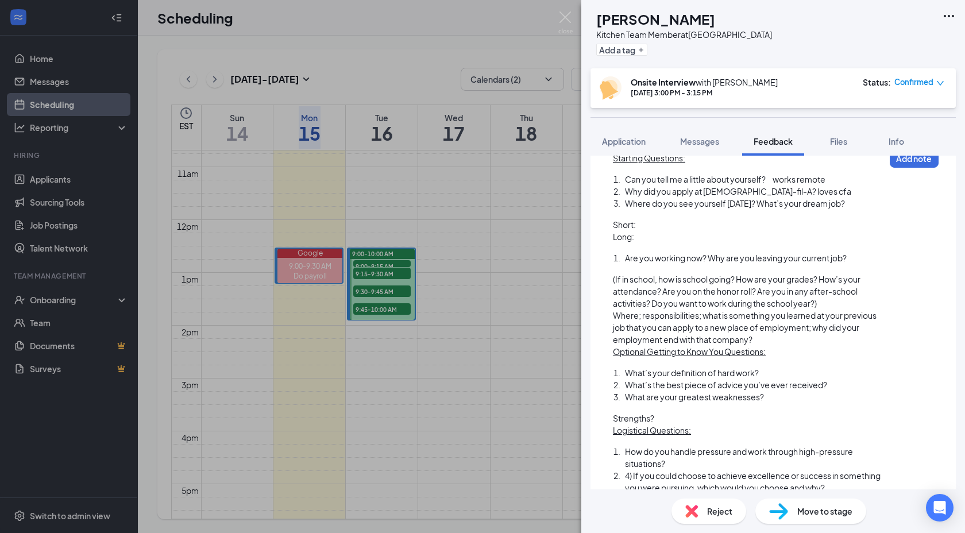
click at [777, 374] on div "What’s your definition of hard work?" at bounding box center [755, 373] width 260 height 12
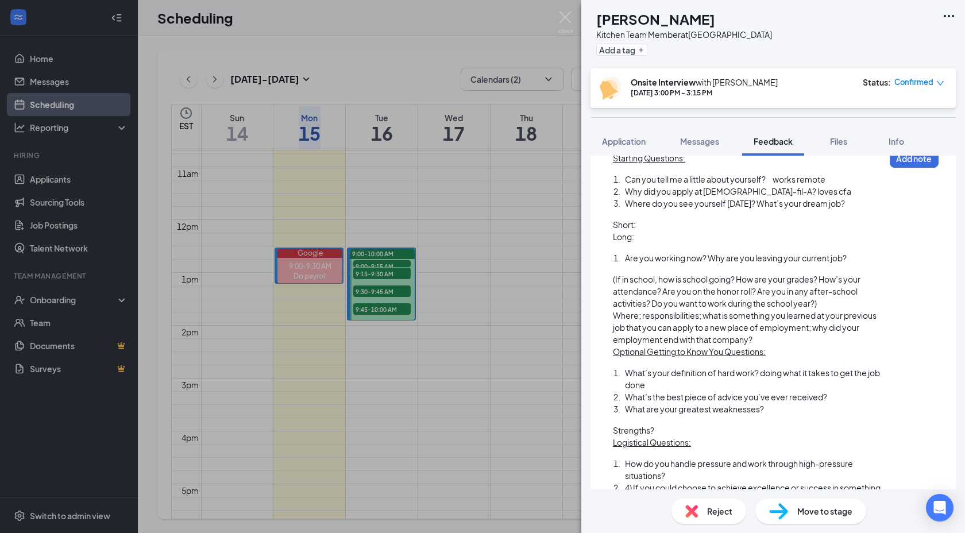
click at [679, 429] on div "Strengths?" at bounding box center [749, 431] width 272 height 12
click at [773, 407] on div "What are your greatest weaknesses?" at bounding box center [755, 409] width 260 height 12
click at [815, 425] on div "Starting Questions: Can you tell me a little about yourself? works remote Why d…" at bounding box center [749, 480] width 272 height 656
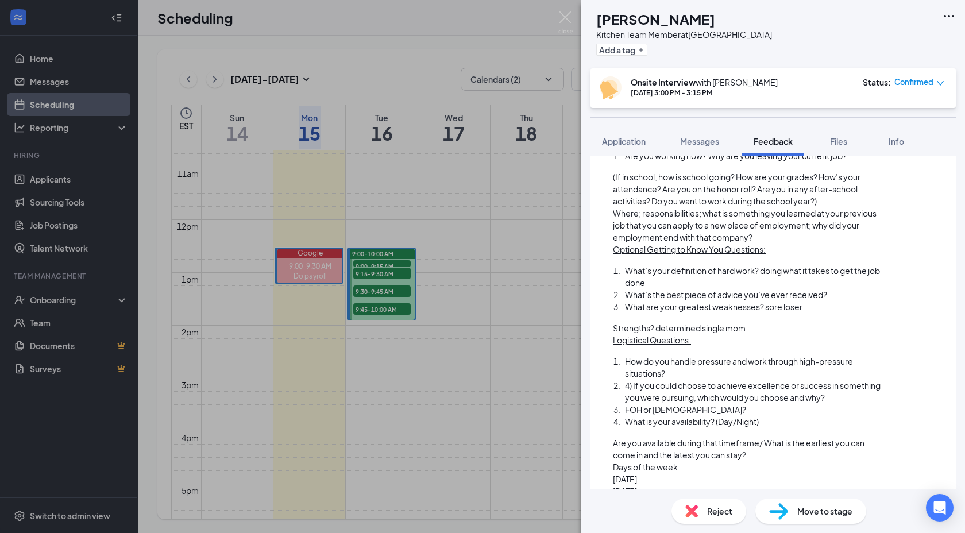
scroll to position [228, 0]
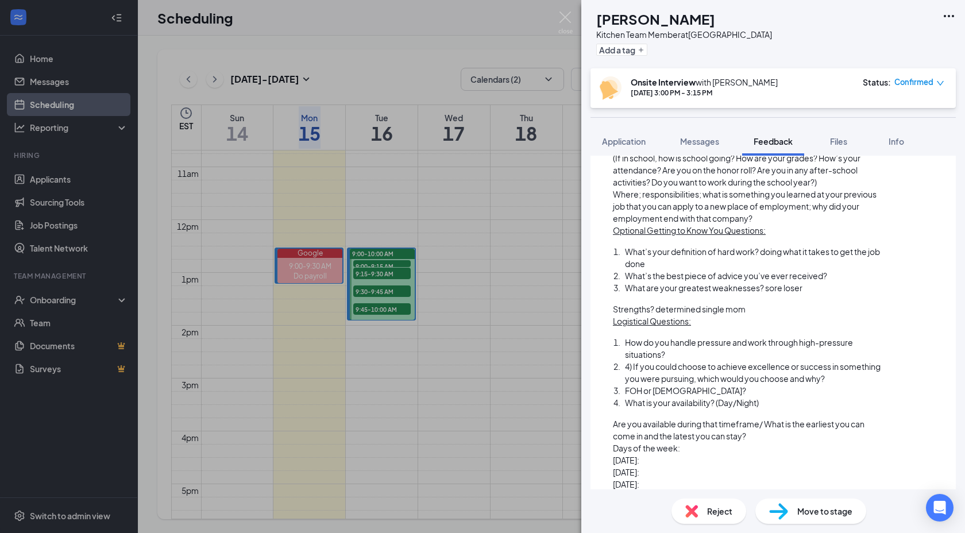
click at [705, 357] on div "How do you handle pressure and work through high-pressure situations?" at bounding box center [755, 349] width 260 height 24
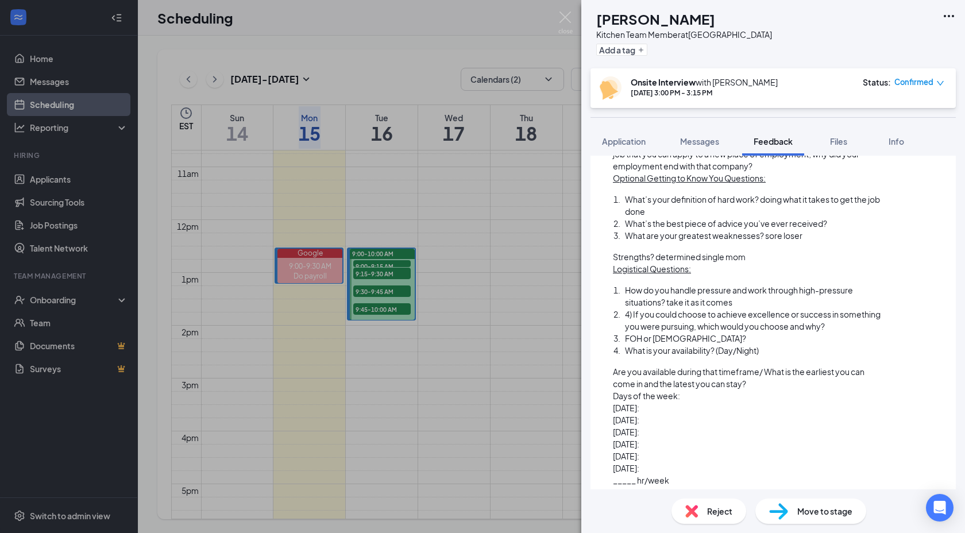
scroll to position [283, 0]
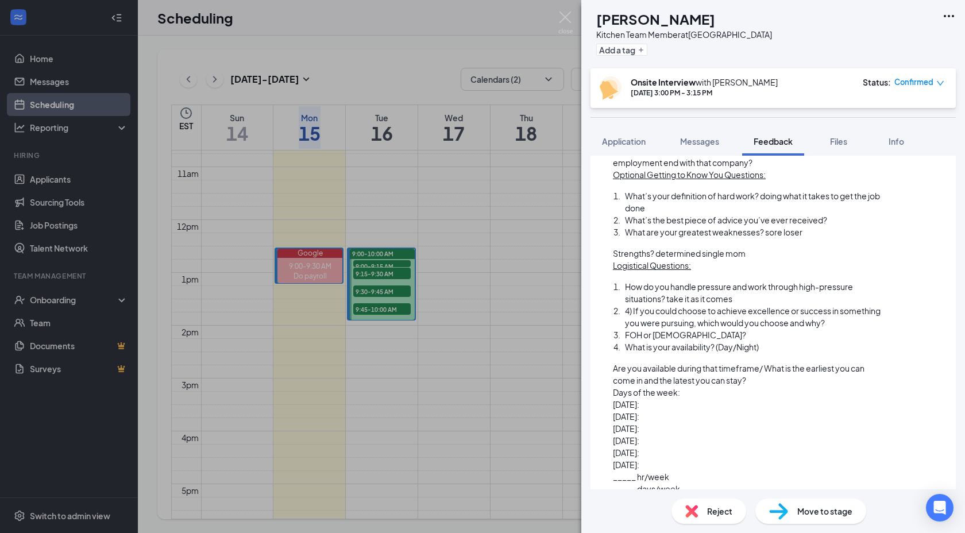
click at [695, 342] on span "What is your availability? (Day/Night)" at bounding box center [692, 347] width 134 height 10
click at [687, 332] on div "FOH or [DEMOGRAPHIC_DATA]?" at bounding box center [755, 335] width 260 height 12
click at [848, 422] on div "[DATE]:" at bounding box center [749, 417] width 272 height 12
click at [746, 335] on div "FOH or [DEMOGRAPHIC_DATA]? [DEMOGRAPHIC_DATA]" at bounding box center [755, 335] width 260 height 12
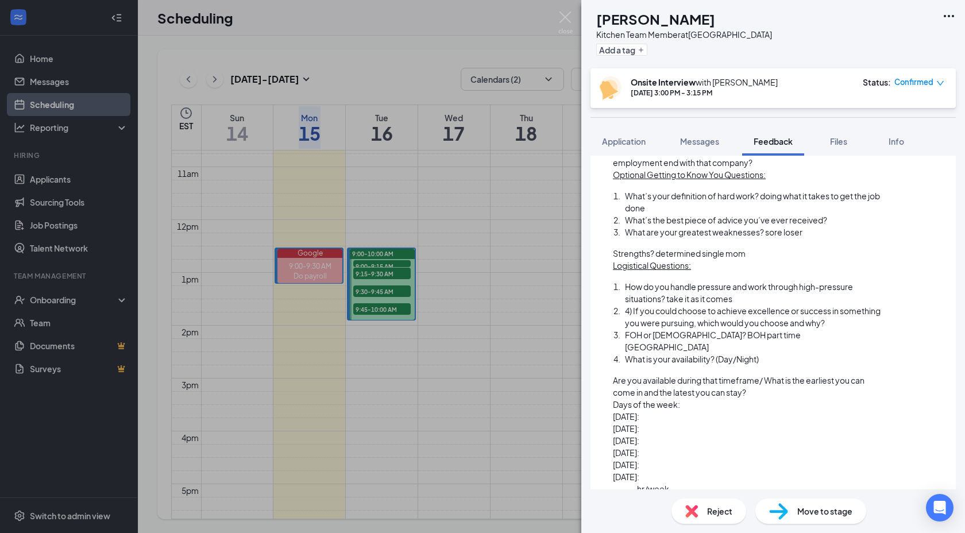
click at [770, 353] on div "What is your availability? (Day/Night)" at bounding box center [755, 359] width 260 height 12
click at [701, 399] on div "Days of the week:" at bounding box center [749, 405] width 272 height 12
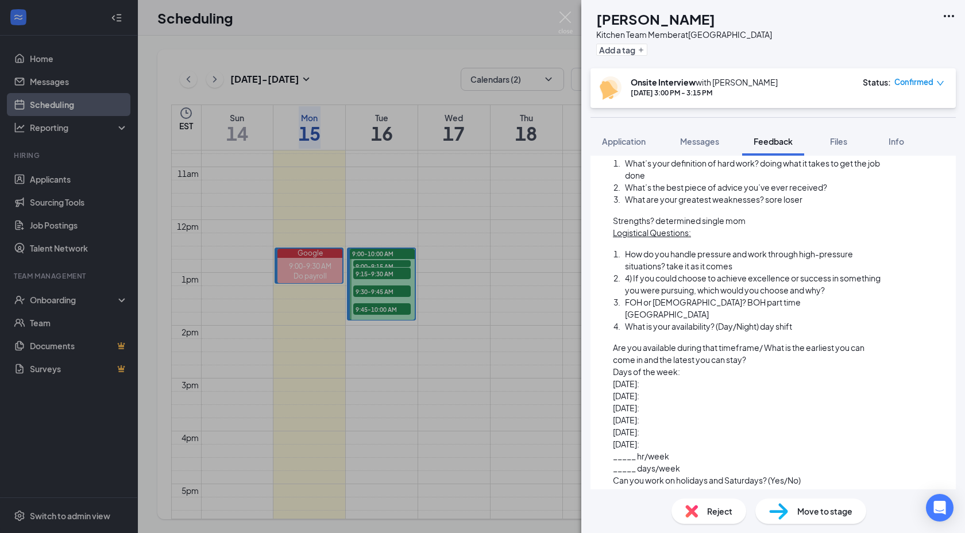
scroll to position [317, 0]
click at [660, 377] on div "[DATE]:" at bounding box center [749, 383] width 272 height 12
click at [719, 365] on div "Days of the week: 6am-10" at bounding box center [749, 371] width 272 height 12
click at [744, 437] on div "[DATE]:" at bounding box center [749, 443] width 272 height 12
click at [680, 449] on div "_____ hr/week" at bounding box center [749, 455] width 272 height 12
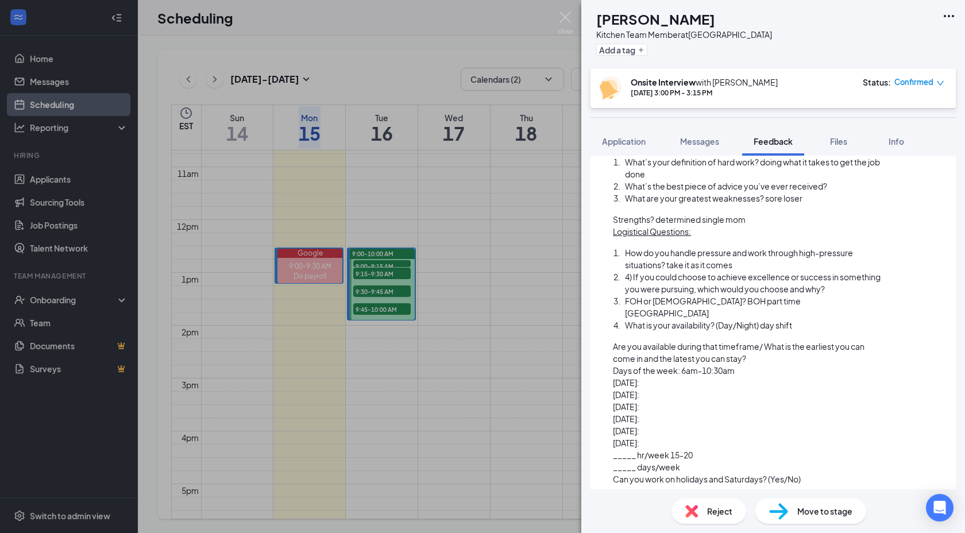
click at [815, 474] on div "Can you work on holidays and Saturdays? (Yes/No)" at bounding box center [749, 480] width 272 height 12
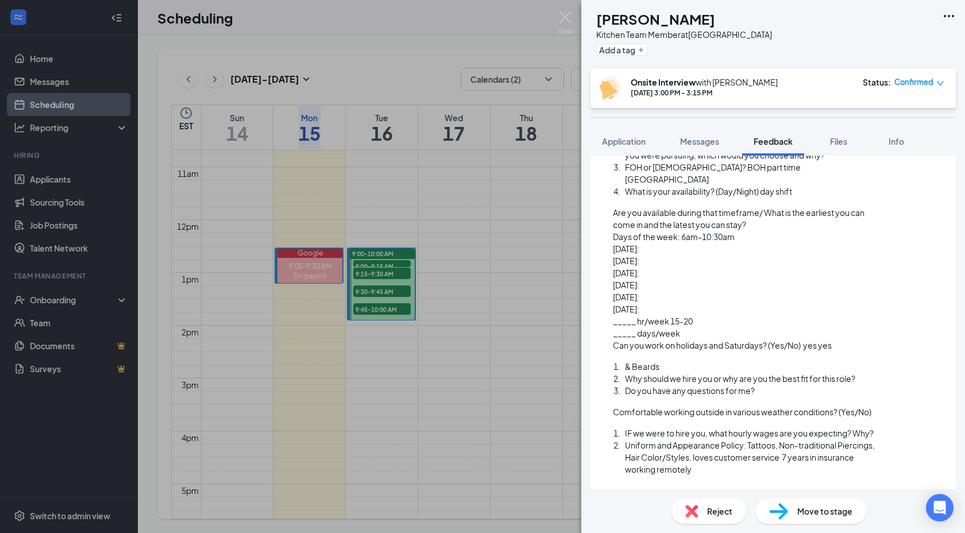
click at [882, 406] on div "Comfortable working outside in various weather conditions? (Yes/No)" at bounding box center [749, 412] width 272 height 12
click at [874, 428] on span "IF we were to hire you, what hourly wages are you expecting? Why?" at bounding box center [749, 433] width 249 height 10
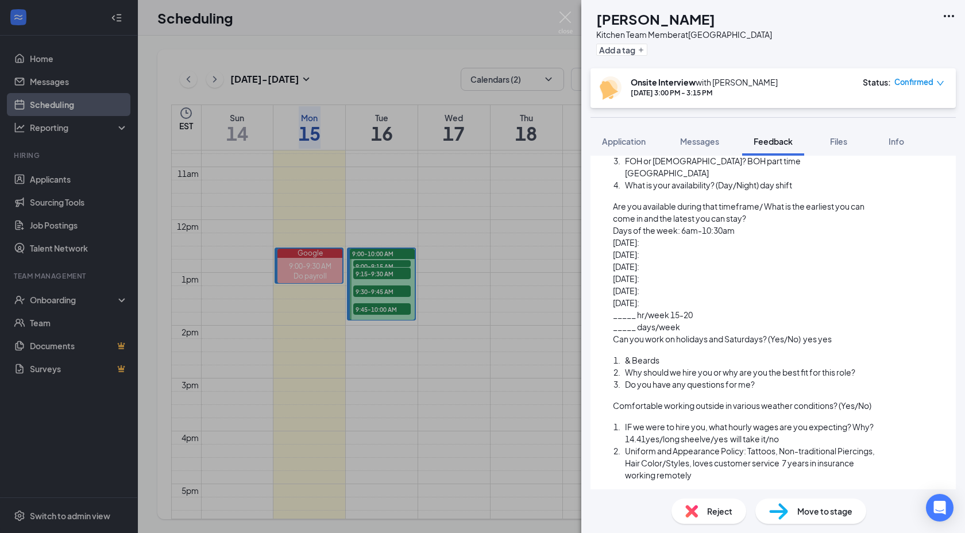
scroll to position [460, 0]
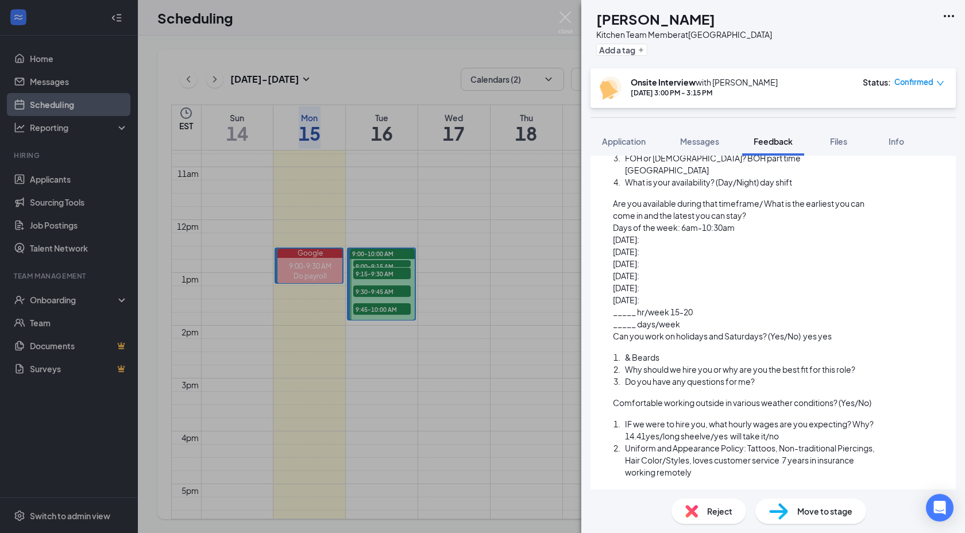
click at [793, 376] on div "Do you have any questions for me?" at bounding box center [755, 382] width 260 height 12
click at [865, 364] on div "Why should we hire you or why are you the best fit for this role?" at bounding box center [755, 370] width 260 height 12
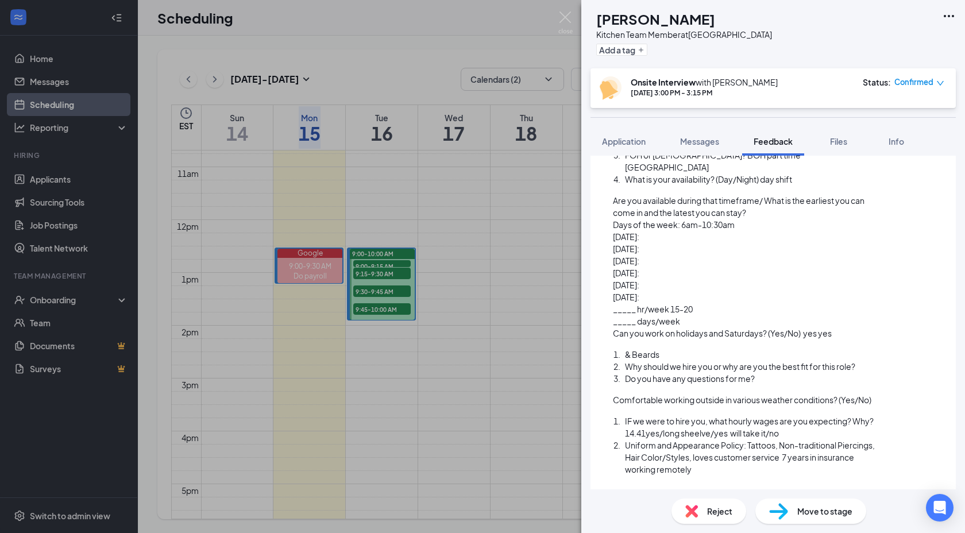
click at [705, 463] on div "Uniform and Appearance Policy: Tattoos, Non-traditional Piercings, Hair Color/S…" at bounding box center [755, 458] width 260 height 36
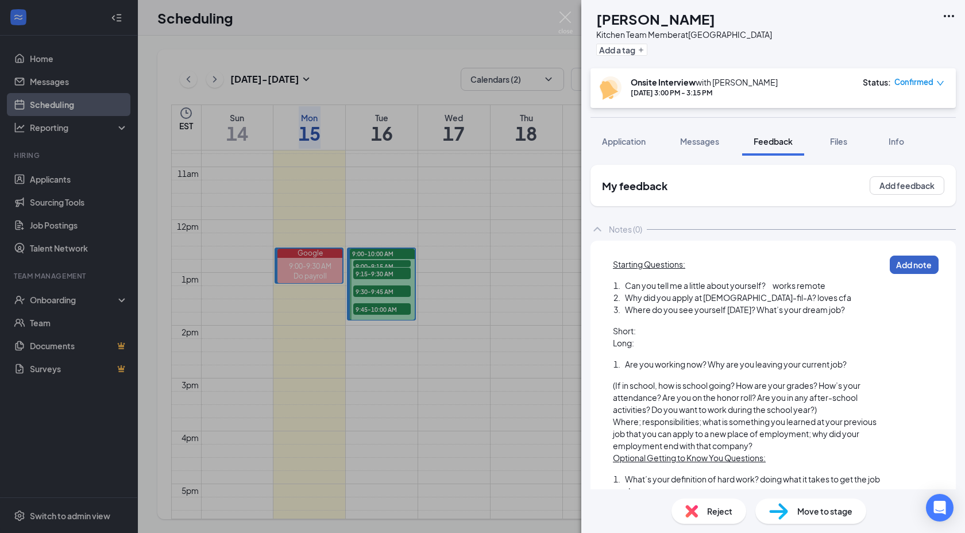
click at [907, 267] on button "Add note" at bounding box center [914, 265] width 49 height 18
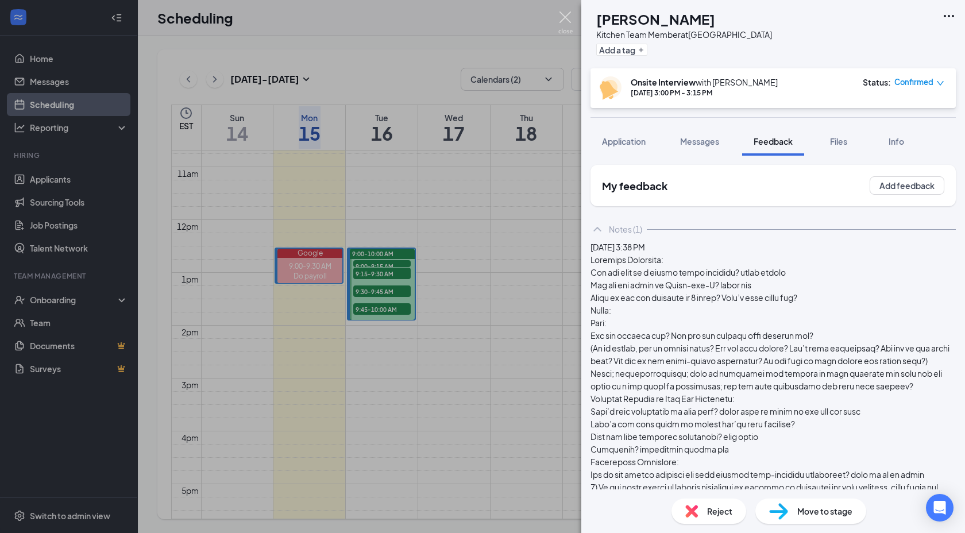
click at [561, 17] on img at bounding box center [566, 22] width 14 height 22
